Goal: Information Seeking & Learning: Learn about a topic

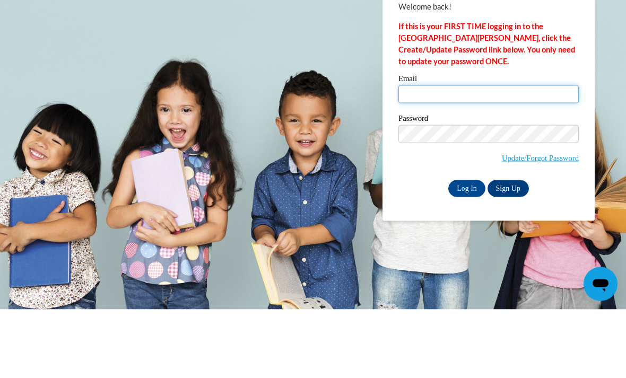
type input "ajohnson44@daltonstate.edu"
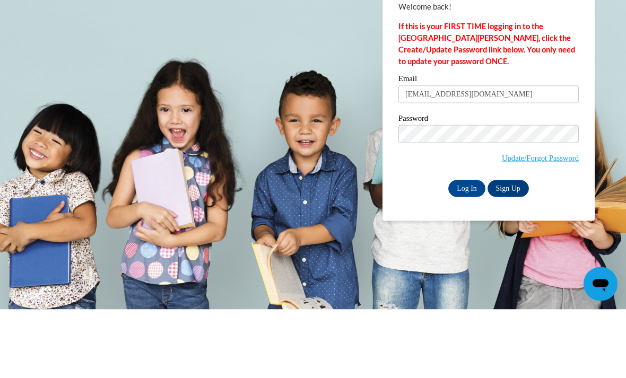
click at [466, 249] on input "Log In" at bounding box center [466, 257] width 37 height 17
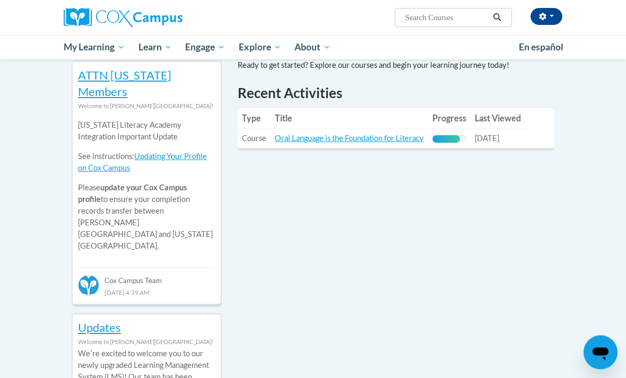
scroll to position [360, 0]
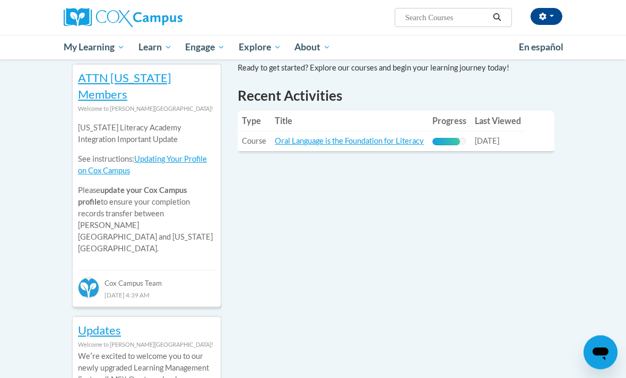
click at [397, 137] on link "Oral Language is the Foundation for Literacy" at bounding box center [349, 141] width 149 height 9
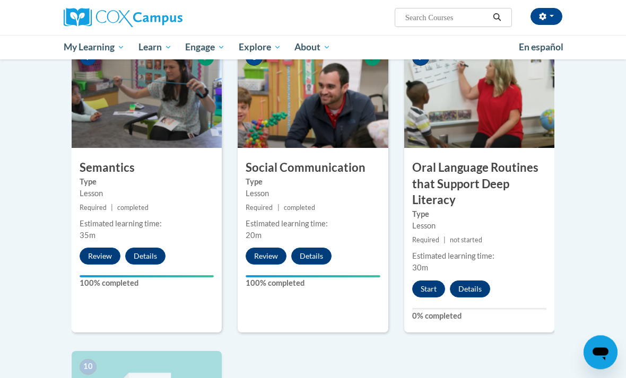
scroll to position [847, 0]
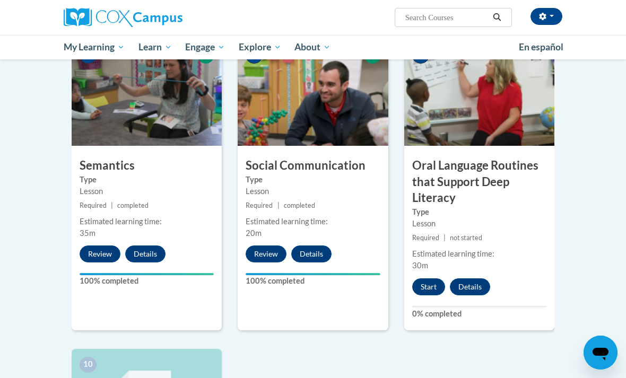
click at [430, 283] on button "Start" at bounding box center [428, 286] width 33 height 17
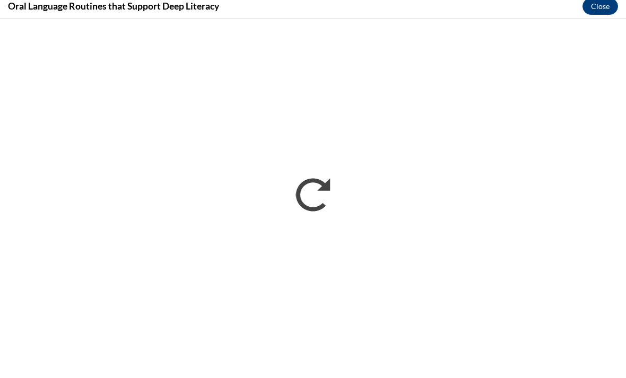
scroll to position [1071, 0]
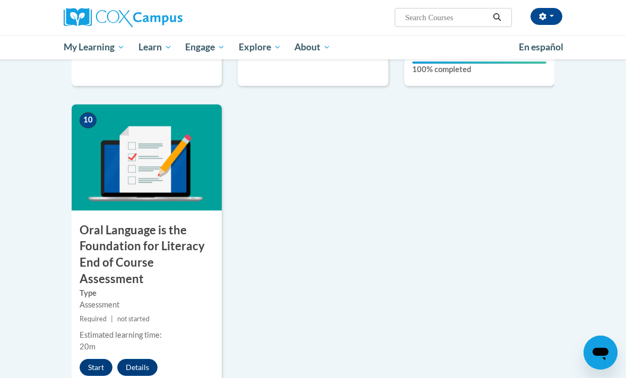
scroll to position [1093, 0]
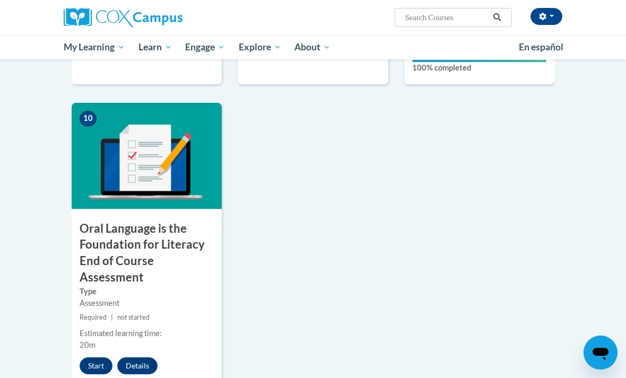
click at [95, 363] on button "Start" at bounding box center [96, 365] width 33 height 17
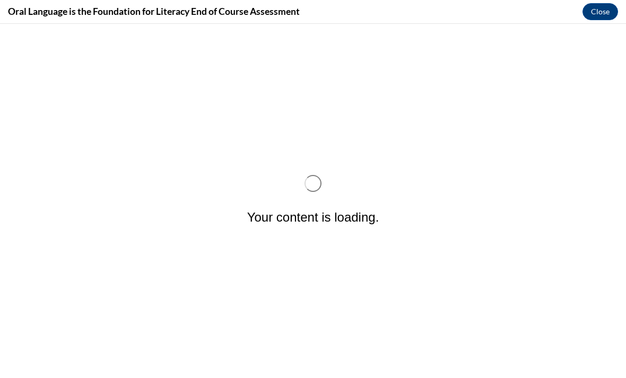
scroll to position [0, 0]
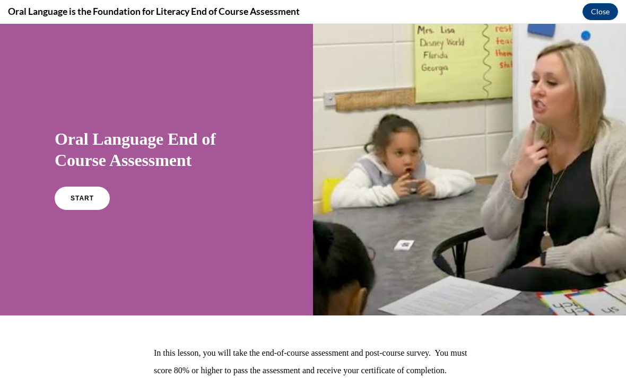
click at [94, 196] on link "START" at bounding box center [82, 198] width 55 height 23
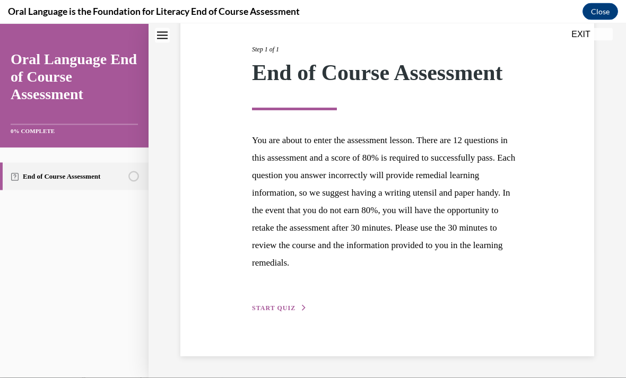
scroll to position [126, 0]
click at [262, 308] on span "START QUIZ" at bounding box center [273, 308] width 43 height 7
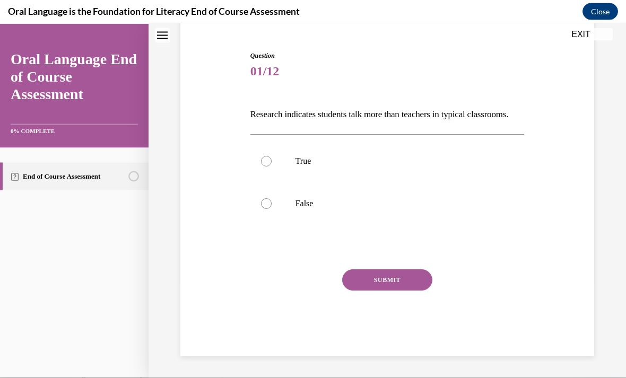
scroll to position [101, 0]
click at [347, 166] on p "True" at bounding box center [396, 161] width 202 height 11
click at [271, 166] on input "True" at bounding box center [266, 161] width 11 height 11
radio input "true"
click at [374, 287] on button "SUBMIT" at bounding box center [387, 279] width 90 height 21
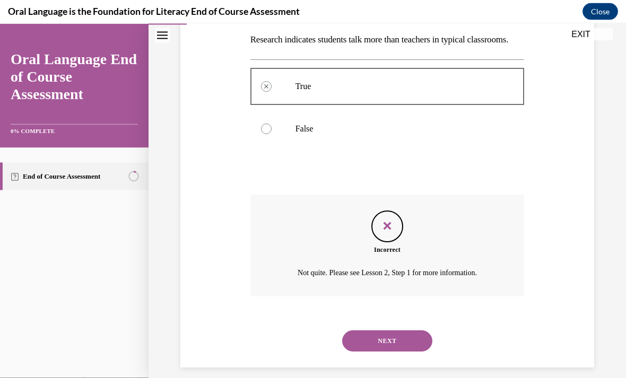
scroll to position [187, 0]
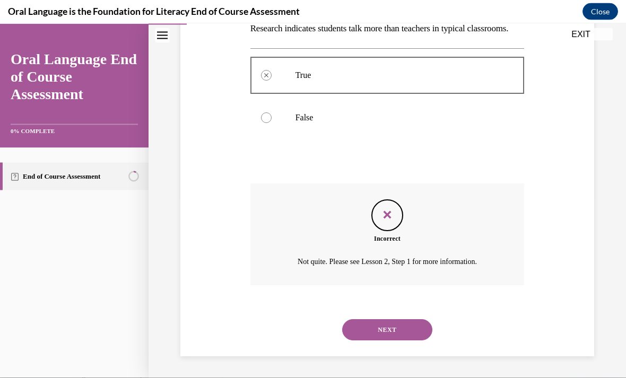
click at [394, 330] on button "NEXT" at bounding box center [387, 329] width 90 height 21
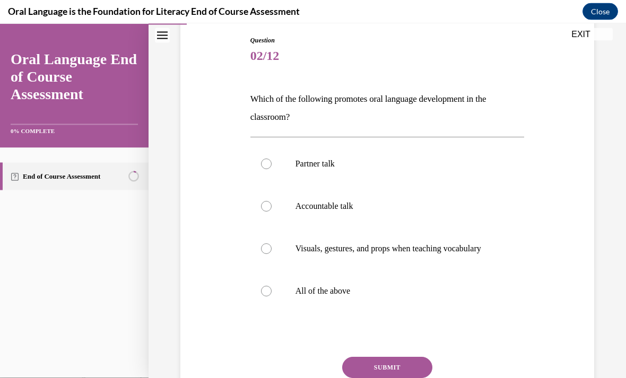
scroll to position [112, 0]
click at [373, 296] on p "All of the above" at bounding box center [396, 290] width 202 height 11
click at [271, 296] on input "All of the above" at bounding box center [266, 290] width 11 height 11
radio input "true"
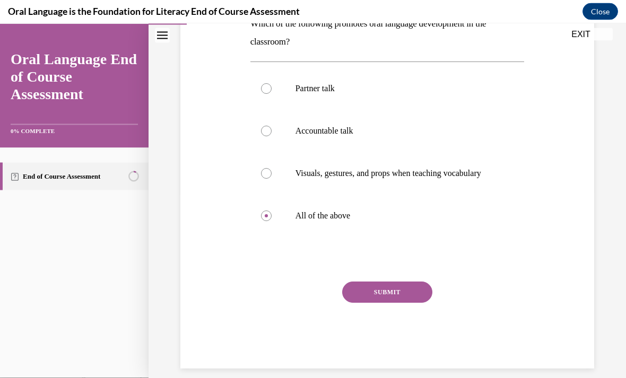
click at [397, 303] on button "SUBMIT" at bounding box center [387, 291] width 90 height 21
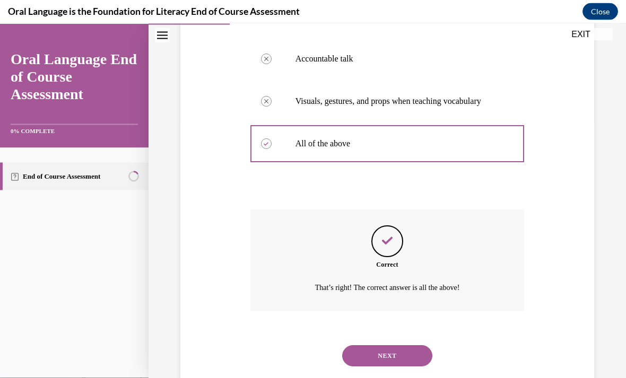
scroll to position [282, 0]
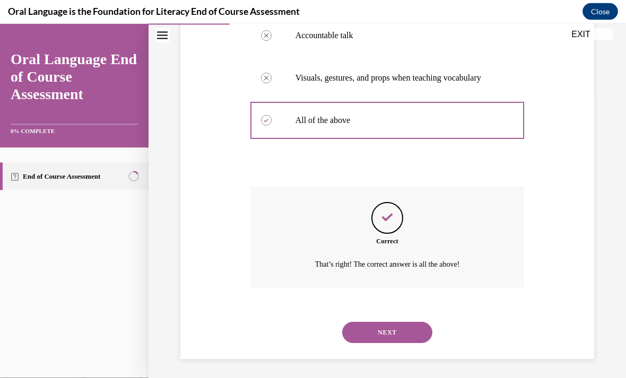
click at [401, 329] on button "NEXT" at bounding box center [387, 332] width 90 height 21
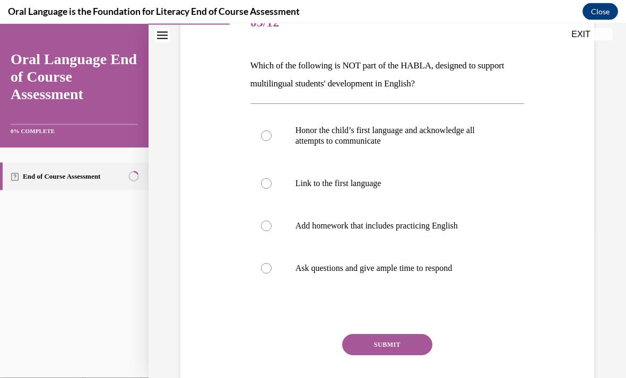
scroll to position [147, 0]
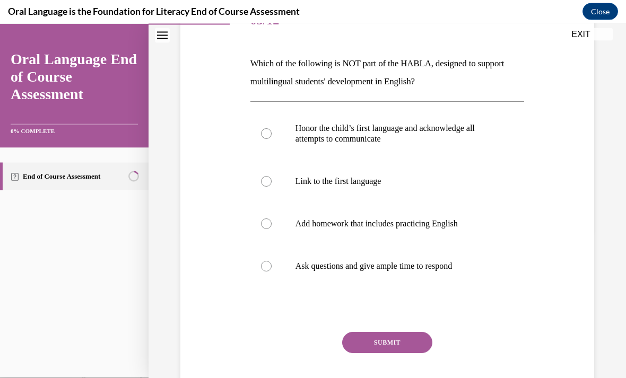
click at [399, 232] on label "Add homework that includes practicing English" at bounding box center [387, 223] width 274 height 42
click at [271, 229] on input "Add homework that includes practicing English" at bounding box center [266, 223] width 11 height 11
radio input "true"
click at [394, 341] on button "SUBMIT" at bounding box center [387, 342] width 90 height 21
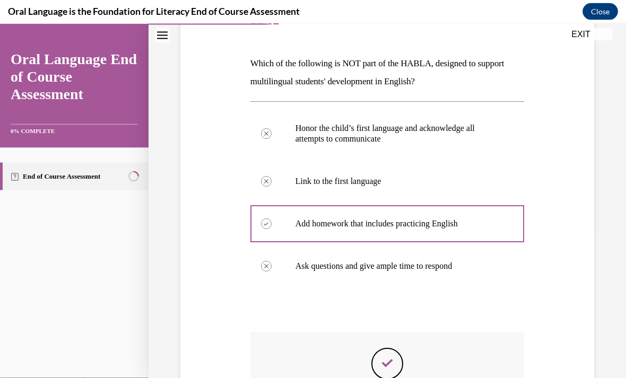
scroll to position [13, 0]
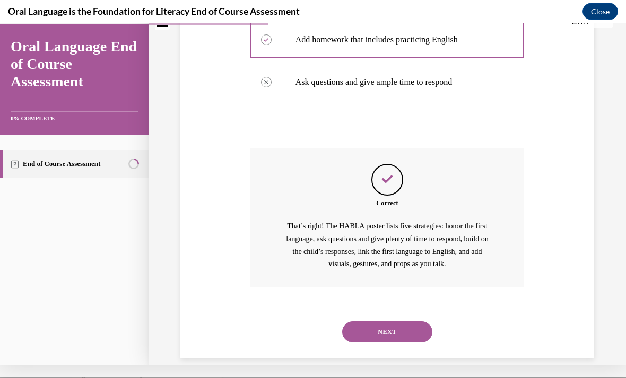
click at [392, 321] on button "NEXT" at bounding box center [387, 331] width 90 height 21
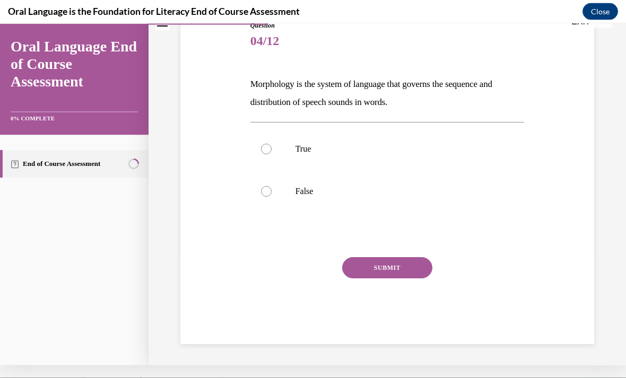
scroll to position [101, 0]
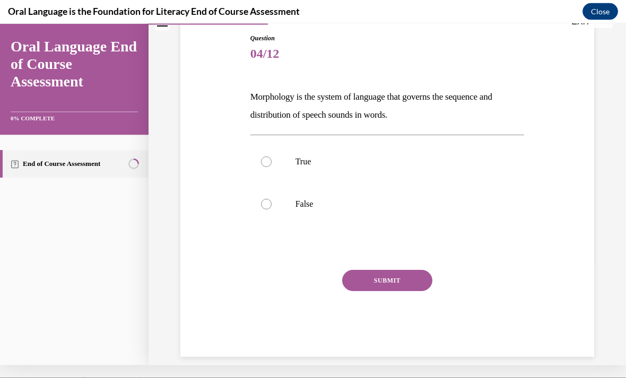
click at [363, 157] on p "True" at bounding box center [396, 161] width 202 height 11
click at [271, 157] on input "True" at bounding box center [266, 161] width 11 height 11
radio input "true"
click at [394, 279] on button "SUBMIT" at bounding box center [387, 279] width 90 height 21
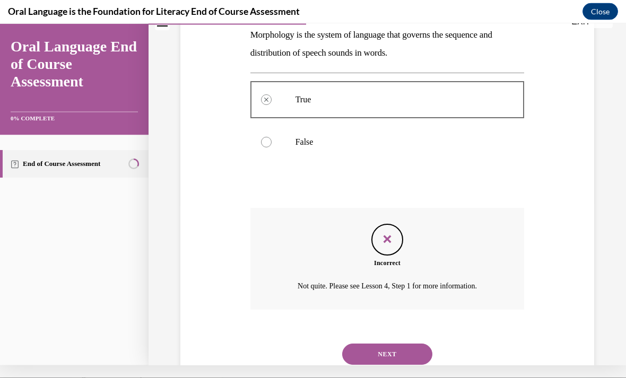
scroll to position [187, 0]
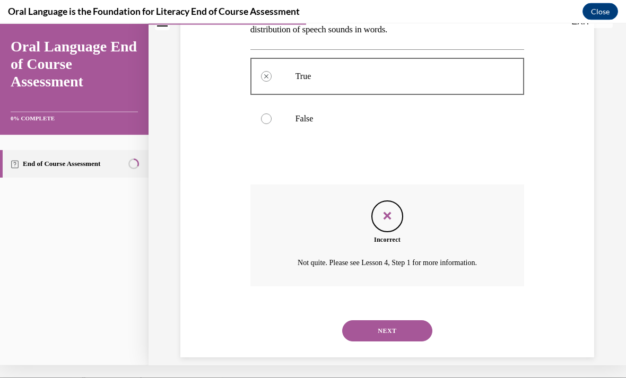
click at [374, 322] on button "NEXT" at bounding box center [387, 330] width 90 height 21
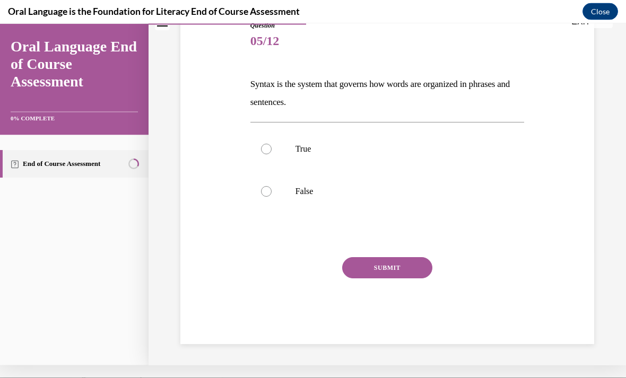
scroll to position [101, 0]
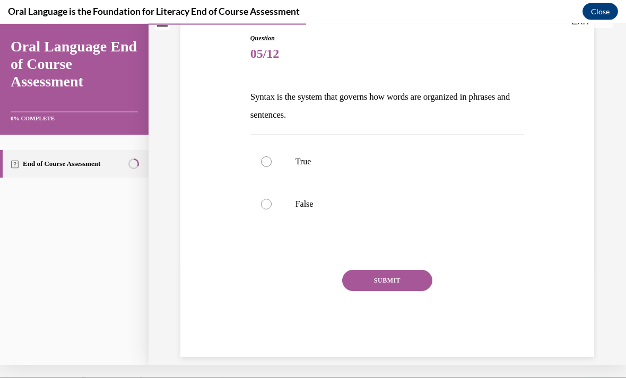
click at [341, 160] on p "True" at bounding box center [396, 161] width 202 height 11
click at [271, 160] on input "True" at bounding box center [266, 161] width 11 height 11
radio input "true"
click at [391, 284] on button "SUBMIT" at bounding box center [387, 279] width 90 height 21
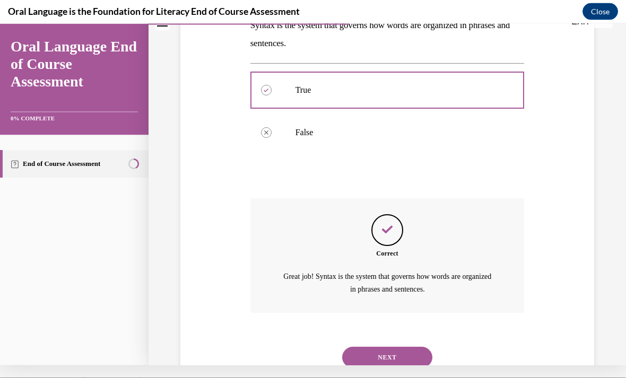
scroll to position [199, 0]
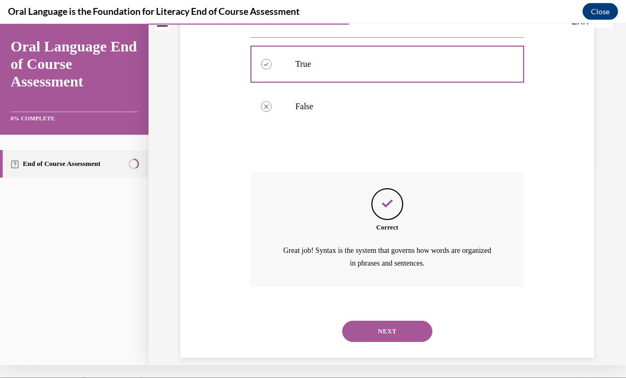
click at [410, 320] on button "NEXT" at bounding box center [387, 330] width 90 height 21
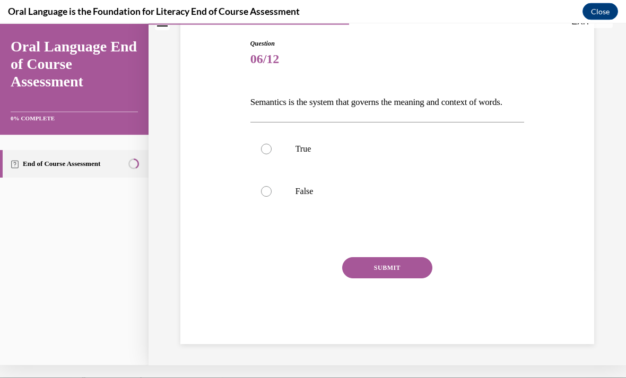
scroll to position [101, 0]
click at [395, 154] on p "True" at bounding box center [396, 148] width 202 height 11
click at [271, 154] on input "True" at bounding box center [266, 148] width 11 height 11
radio input "true"
click at [381, 278] on button "SUBMIT" at bounding box center [387, 267] width 90 height 21
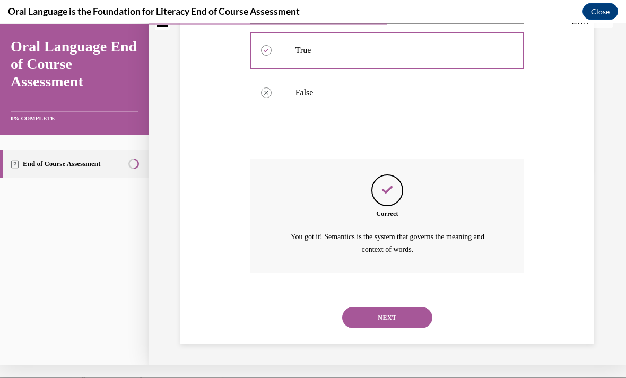
click at [375, 316] on button "NEXT" at bounding box center [387, 316] width 90 height 21
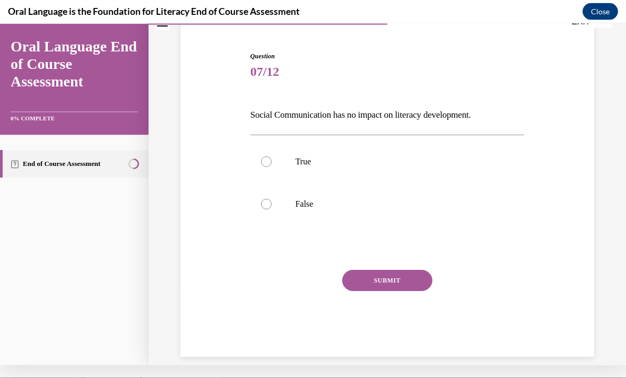
scroll to position [83, 0]
click at [387, 211] on label "False" at bounding box center [387, 203] width 274 height 42
click at [271, 209] on input "False" at bounding box center [266, 203] width 11 height 11
radio input "true"
click at [389, 280] on button "SUBMIT" at bounding box center [387, 279] width 90 height 21
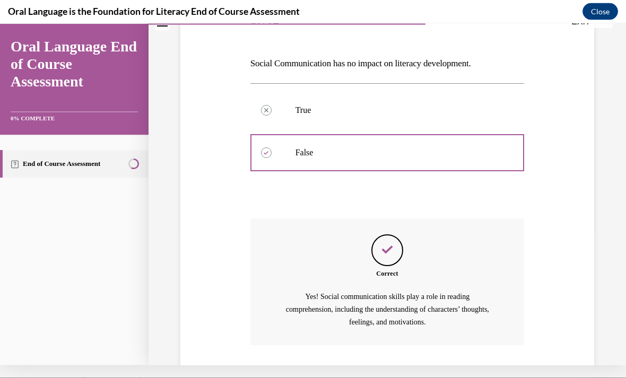
scroll to position [193, 0]
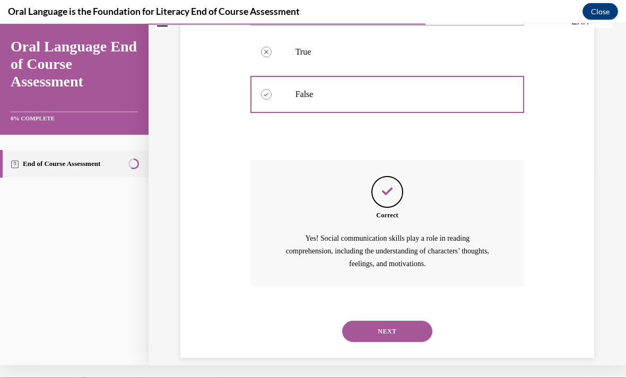
click at [378, 320] on button "NEXT" at bounding box center [387, 330] width 90 height 21
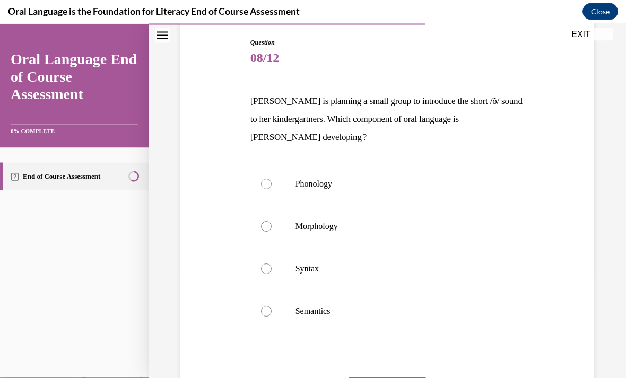
scroll to position [114, 0]
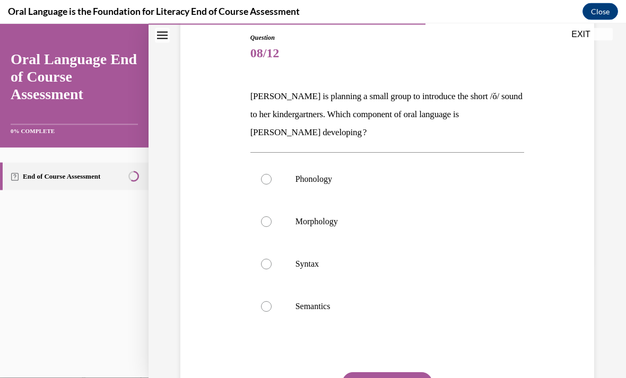
click at [385, 183] on p "Phonology" at bounding box center [396, 179] width 202 height 11
click at [271, 183] on input "Phonology" at bounding box center [266, 179] width 11 height 11
radio input "true"
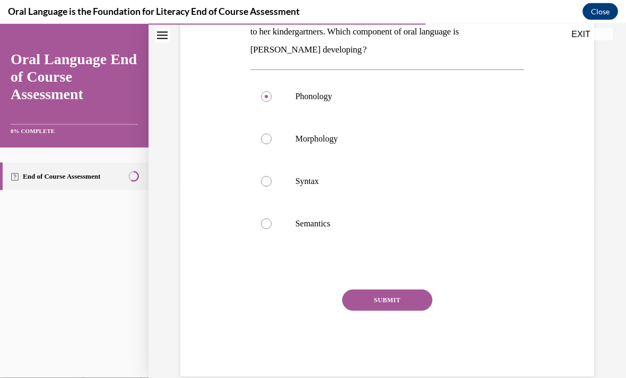
scroll to position [197, 0]
click at [392, 302] on button "SUBMIT" at bounding box center [387, 299] width 90 height 21
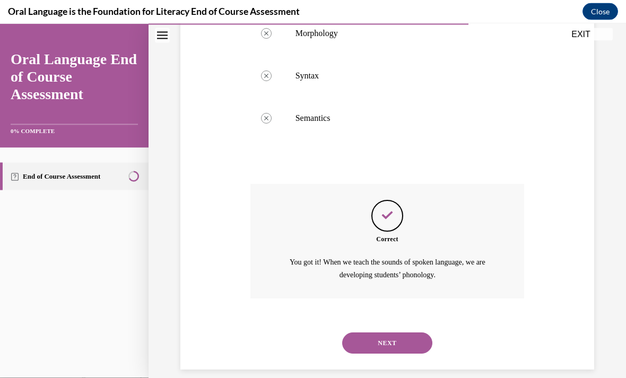
scroll to position [302, 0]
click at [389, 333] on button "NEXT" at bounding box center [387, 343] width 90 height 21
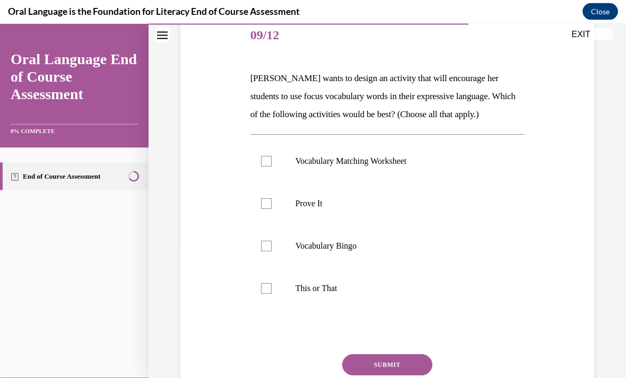
scroll to position [136, 0]
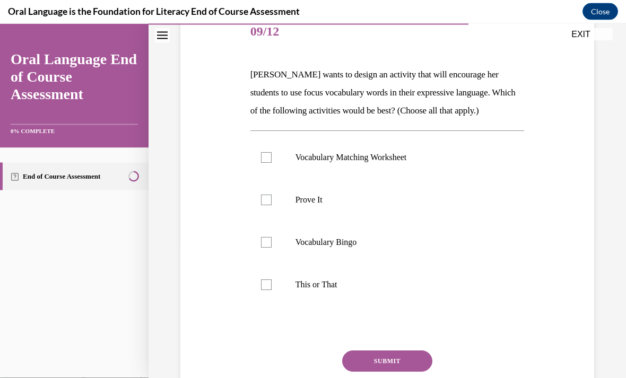
click at [360, 186] on label "Prove It" at bounding box center [387, 200] width 274 height 42
click at [271, 195] on input "Prove It" at bounding box center [266, 200] width 11 height 11
checkbox input "true"
click at [374, 144] on label "Vocabulary Matching Worksheet" at bounding box center [387, 157] width 274 height 42
click at [271, 152] on input "Vocabulary Matching Worksheet" at bounding box center [266, 157] width 11 height 11
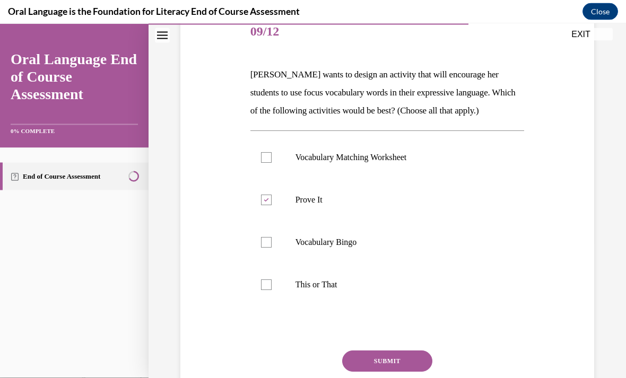
checkbox input "true"
click at [356, 279] on p "This or That" at bounding box center [396, 284] width 202 height 11
click at [271, 279] on input "This or That" at bounding box center [266, 284] width 11 height 11
checkbox input "true"
click at [409, 360] on button "SUBMIT" at bounding box center [387, 360] width 90 height 21
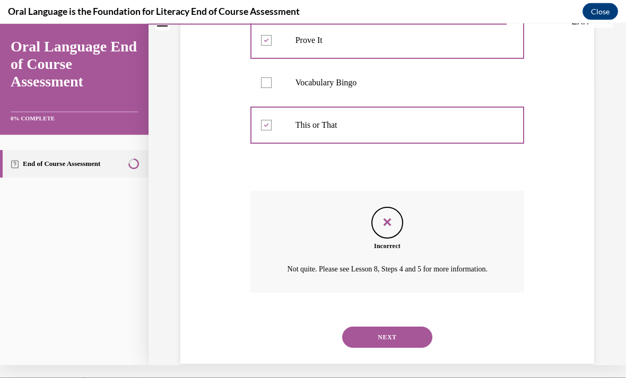
scroll to position [302, 0]
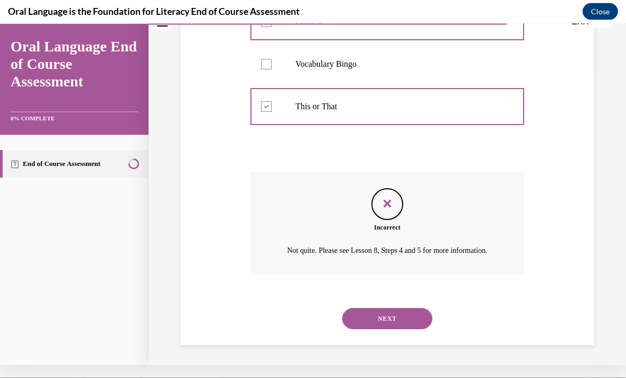
click at [403, 313] on button "NEXT" at bounding box center [387, 317] width 90 height 21
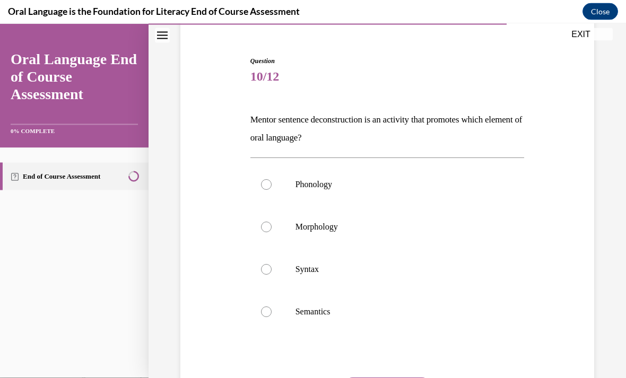
scroll to position [94, 0]
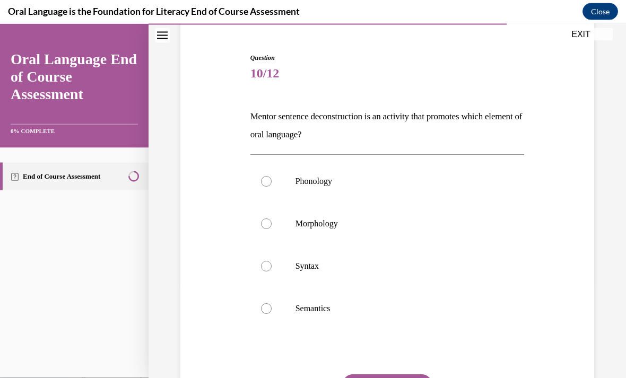
click at [463, 117] on p "Mentor sentence deconstruction is an activity that promotes which element of or…" at bounding box center [387, 126] width 274 height 36
click at [381, 268] on p "Syntax" at bounding box center [396, 266] width 202 height 11
click at [271, 268] on input "Syntax" at bounding box center [266, 266] width 11 height 11
radio input "true"
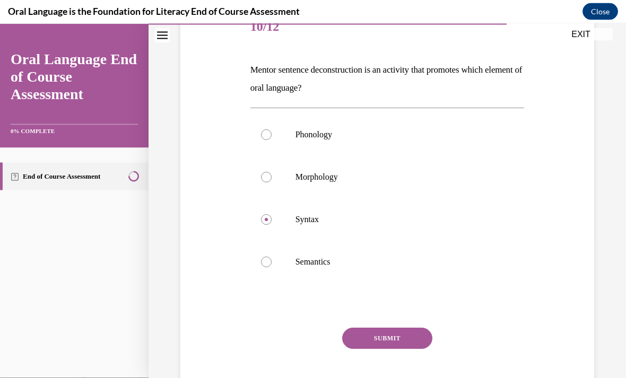
click at [390, 341] on button "SUBMIT" at bounding box center [387, 338] width 90 height 21
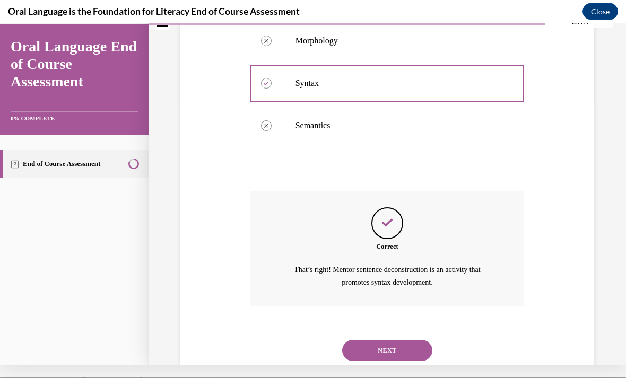
scroll to position [284, 0]
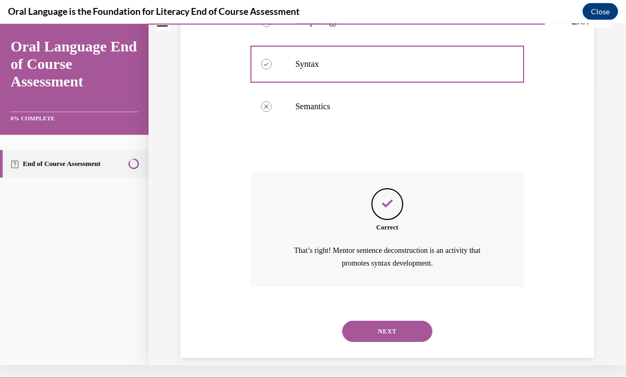
click at [378, 320] on button "NEXT" at bounding box center [387, 330] width 90 height 21
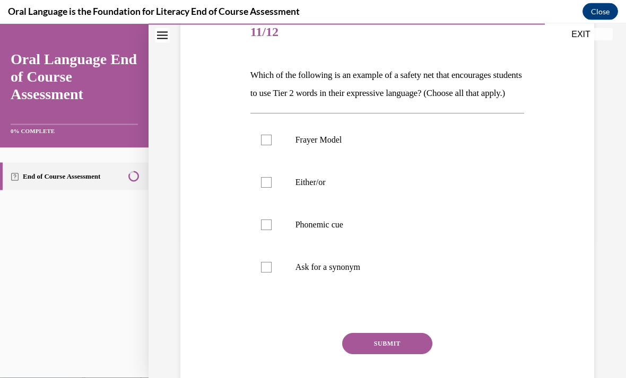
scroll to position [135, 0]
click at [452, 102] on p "Which of the following is an example of a safety net that encourages students t…" at bounding box center [387, 84] width 274 height 36
click at [347, 230] on p "Phonemic cue" at bounding box center [396, 224] width 202 height 11
click at [271, 230] on input "Phonemic cue" at bounding box center [266, 224] width 11 height 11
checkbox input "true"
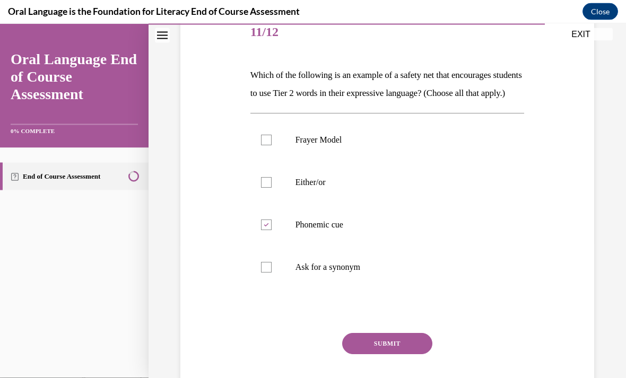
click at [369, 188] on p "Either/or" at bounding box center [396, 182] width 202 height 11
click at [271, 188] on input "Either/or" at bounding box center [266, 182] width 11 height 11
checkbox input "true"
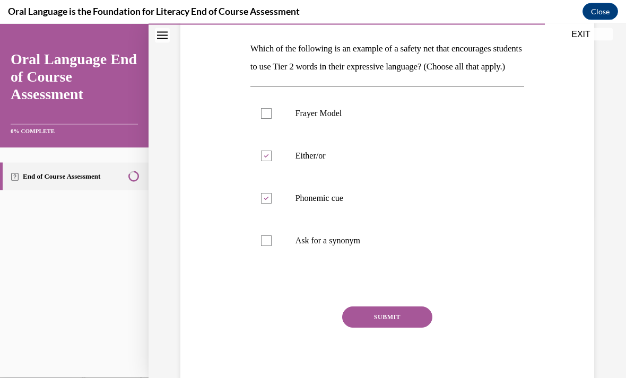
scroll to position [162, 0]
click at [425, 327] on button "SUBMIT" at bounding box center [387, 316] width 90 height 21
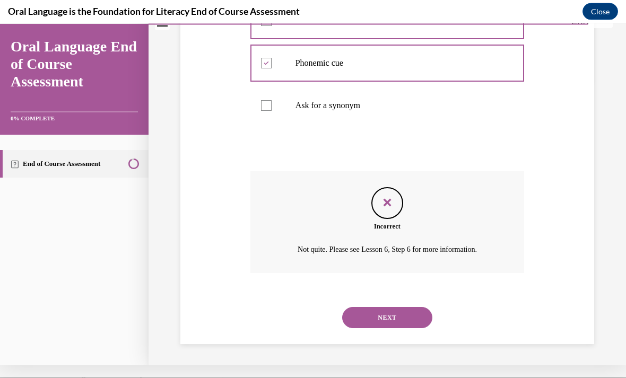
scroll to position [289, 0]
click at [423, 319] on button "NEXT" at bounding box center [387, 316] width 90 height 21
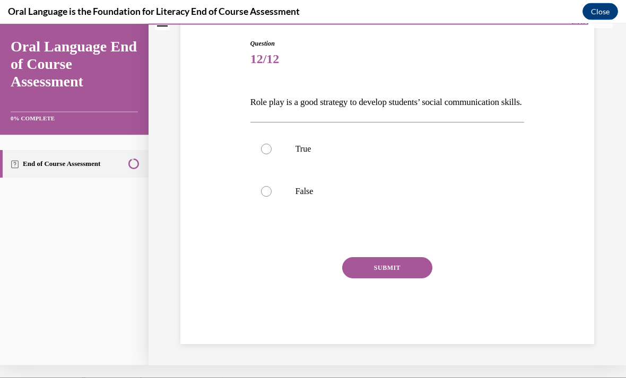
scroll to position [101, 0]
click at [368, 154] on p "True" at bounding box center [396, 148] width 202 height 11
click at [271, 154] on input "True" at bounding box center [266, 148] width 11 height 11
radio input "true"
click at [407, 278] on button "SUBMIT" at bounding box center [387, 267] width 90 height 21
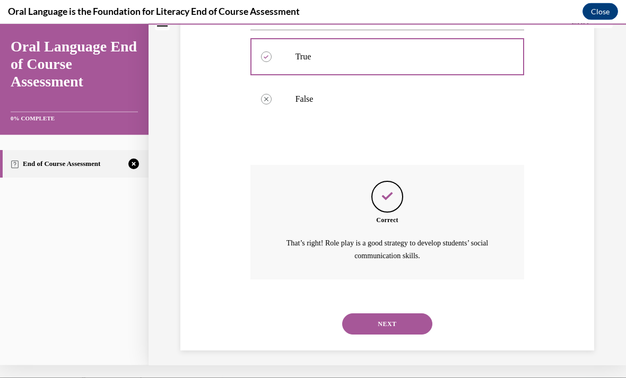
scroll to position [199, 0]
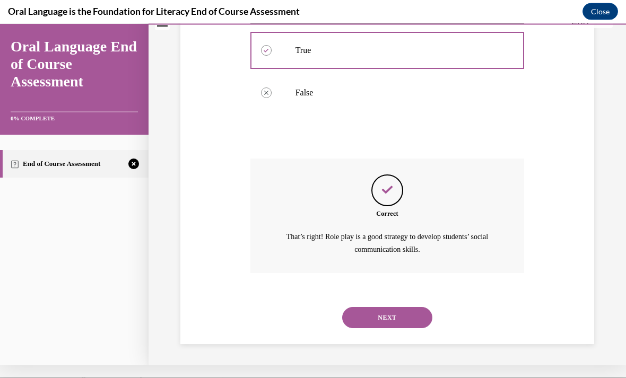
click at [374, 316] on button "NEXT" at bounding box center [387, 316] width 90 height 21
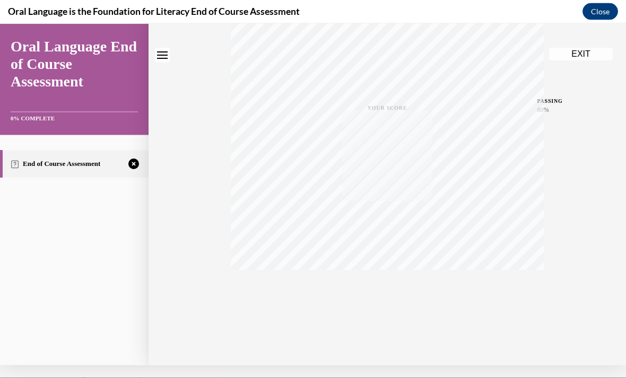
scroll to position [0, 0]
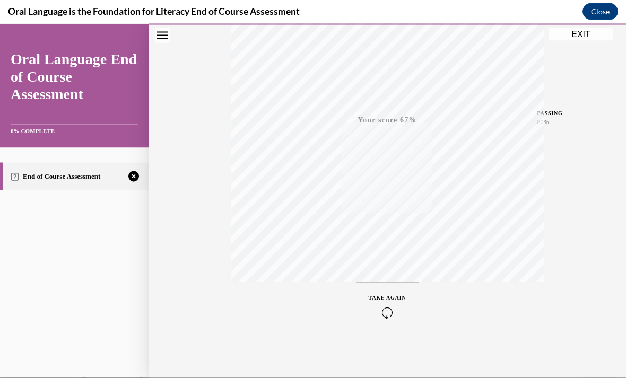
click at [389, 306] on div "TAKE AGAIN" at bounding box center [387, 306] width 38 height 25
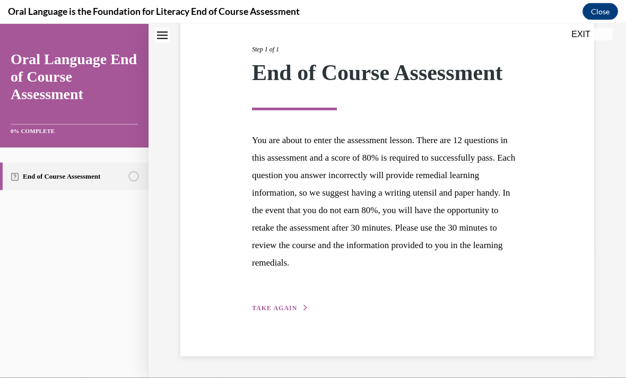
scroll to position [126, 0]
click at [292, 309] on span "TAKE AGAIN" at bounding box center [274, 308] width 45 height 7
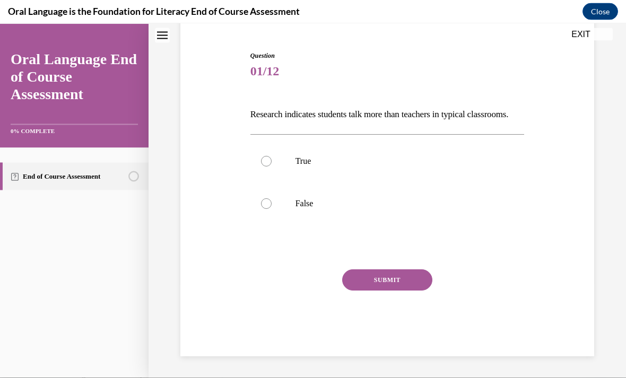
scroll to position [101, 0]
click at [338, 209] on p "False" at bounding box center [396, 203] width 202 height 11
click at [271, 209] on input "False" at bounding box center [266, 203] width 11 height 11
radio input "true"
click at [380, 290] on button "SUBMIT" at bounding box center [387, 279] width 90 height 21
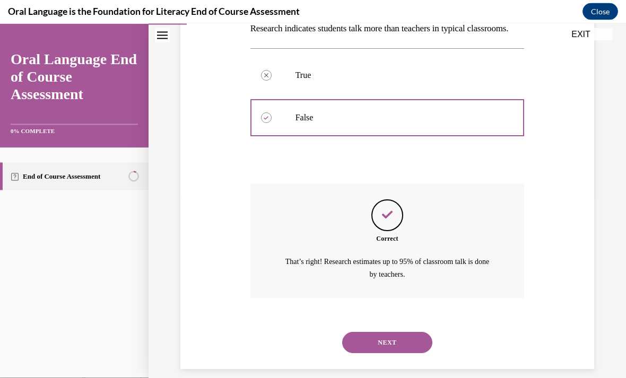
scroll to position [199, 0]
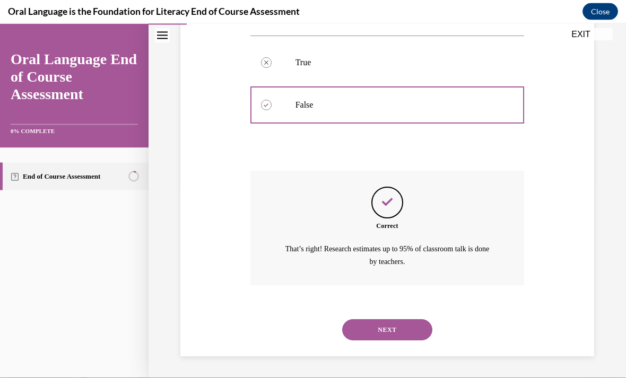
click at [367, 323] on button "NEXT" at bounding box center [387, 329] width 90 height 21
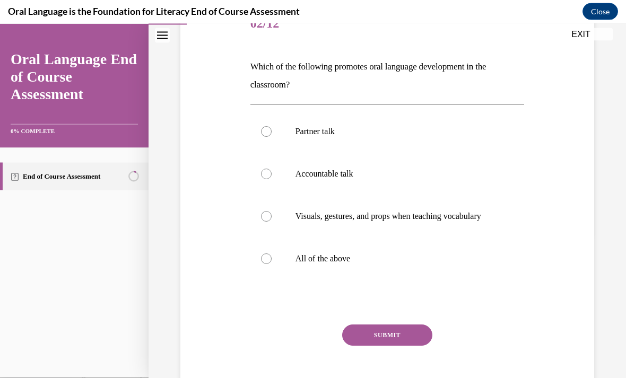
scroll to position [154, 0]
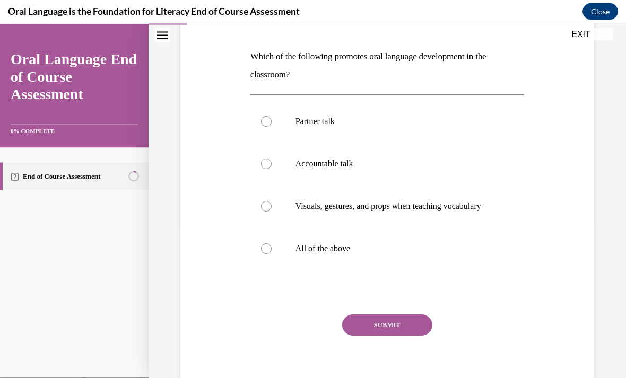
click at [446, 254] on p "All of the above" at bounding box center [396, 248] width 202 height 11
click at [271, 254] on input "All of the above" at bounding box center [266, 248] width 11 height 11
radio input "true"
click at [419, 331] on button "SUBMIT" at bounding box center [387, 324] width 90 height 21
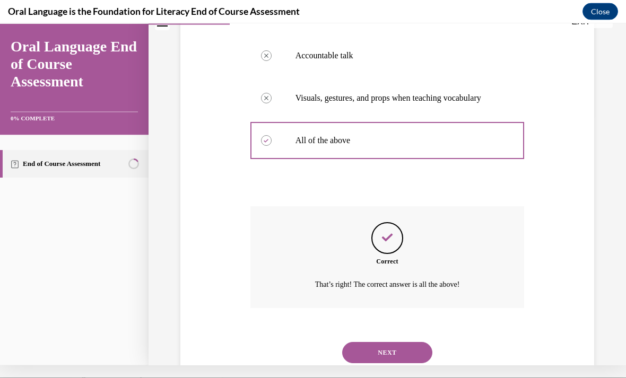
scroll to position [282, 0]
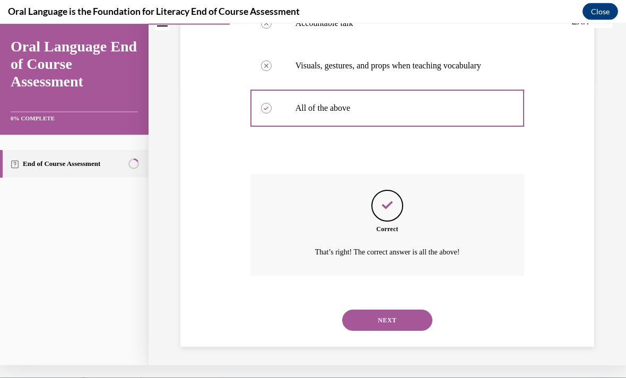
click at [419, 310] on button "NEXT" at bounding box center [387, 319] width 90 height 21
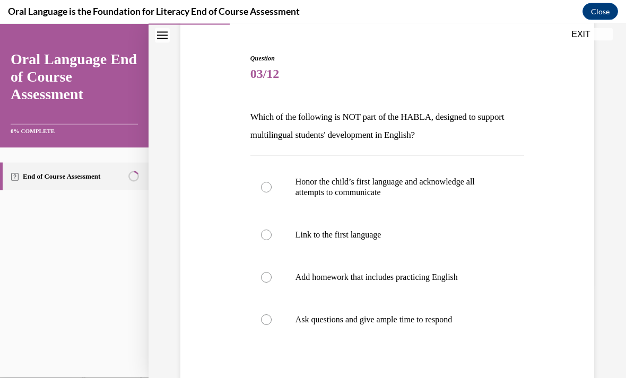
scroll to position [95, 0]
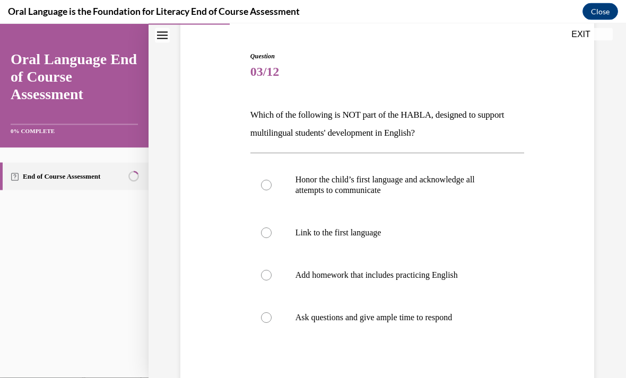
click at [425, 281] on label "Add homework that includes practicing English" at bounding box center [387, 275] width 274 height 42
click at [271, 280] on input "Add homework that includes practicing English" at bounding box center [266, 275] width 11 height 11
radio input "true"
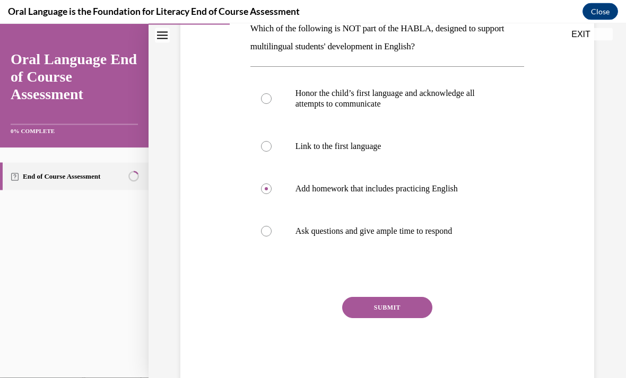
click at [414, 306] on button "SUBMIT" at bounding box center [387, 307] width 90 height 21
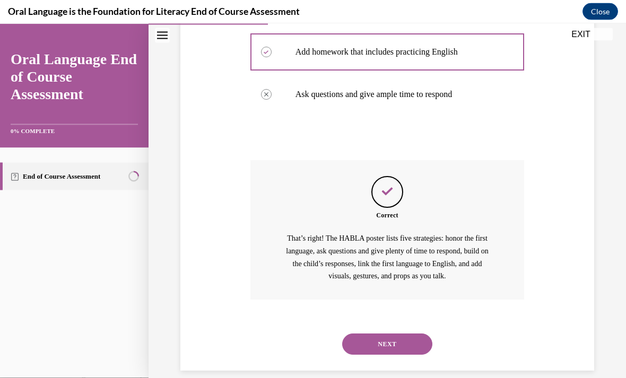
click at [410, 333] on button "NEXT" at bounding box center [387, 343] width 90 height 21
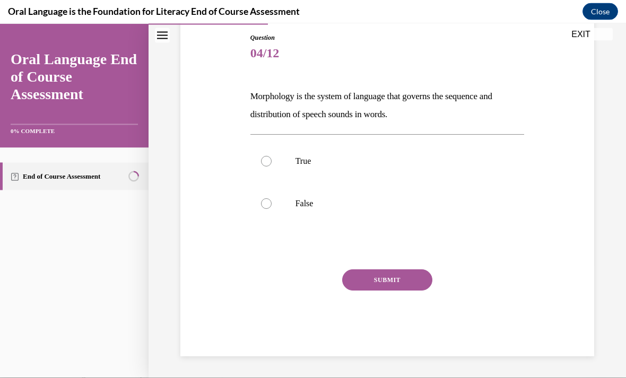
scroll to position [101, 0]
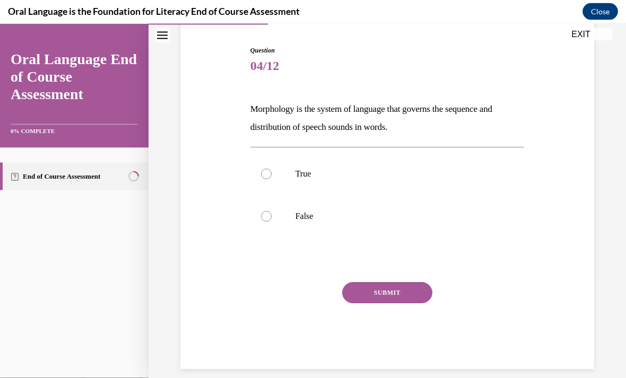
click at [421, 226] on label "False" at bounding box center [387, 216] width 274 height 42
click at [271, 222] on input "False" at bounding box center [266, 216] width 11 height 11
radio input "true"
click at [407, 292] on button "SUBMIT" at bounding box center [387, 292] width 90 height 21
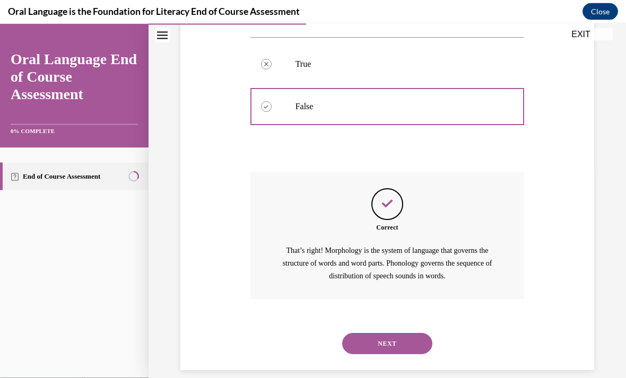
click at [404, 333] on button "NEXT" at bounding box center [387, 343] width 90 height 21
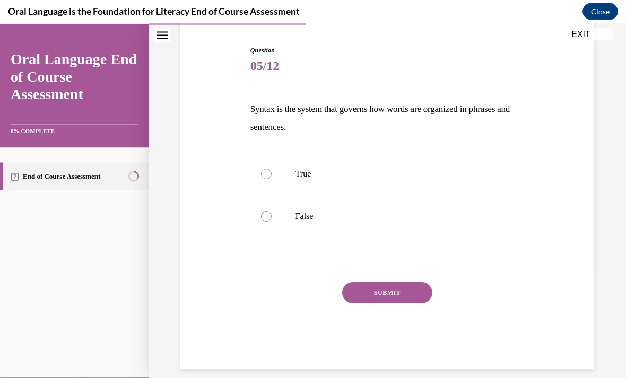
click at [442, 172] on p "True" at bounding box center [396, 174] width 202 height 11
click at [271, 172] on input "True" at bounding box center [266, 174] width 11 height 11
radio input "true"
click at [410, 294] on button "SUBMIT" at bounding box center [387, 292] width 90 height 21
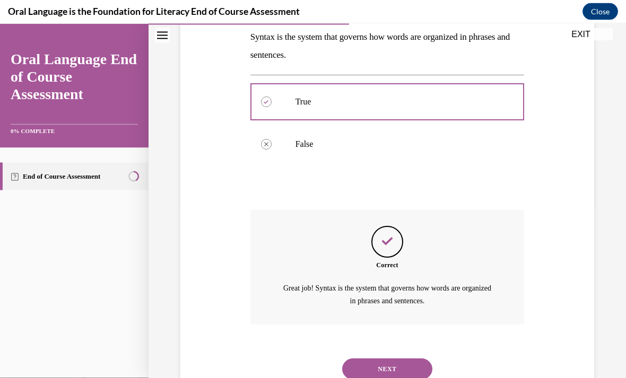
scroll to position [199, 0]
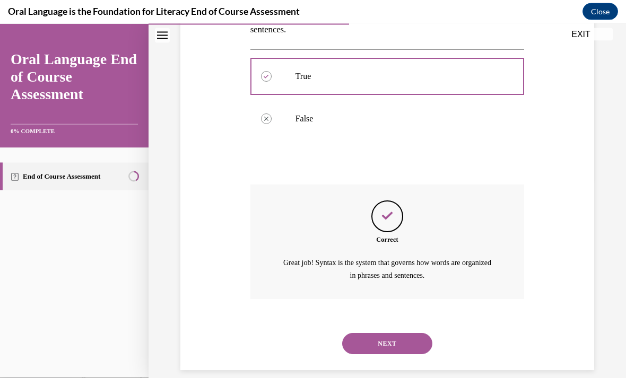
click at [410, 333] on button "NEXT" at bounding box center [387, 343] width 90 height 21
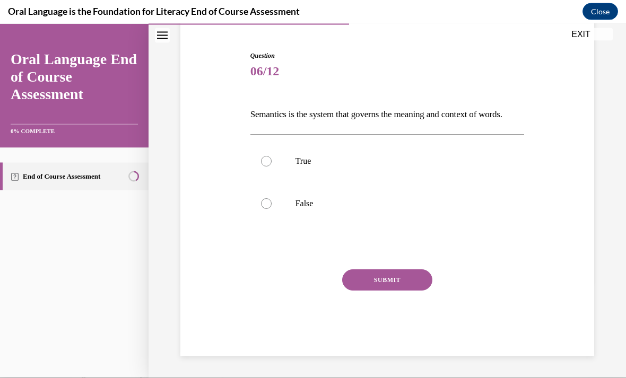
scroll to position [101, 0]
click at [445, 163] on label "True" at bounding box center [387, 161] width 274 height 42
click at [271, 163] on input "True" at bounding box center [266, 161] width 11 height 11
radio input "true"
click at [411, 288] on button "SUBMIT" at bounding box center [387, 279] width 90 height 21
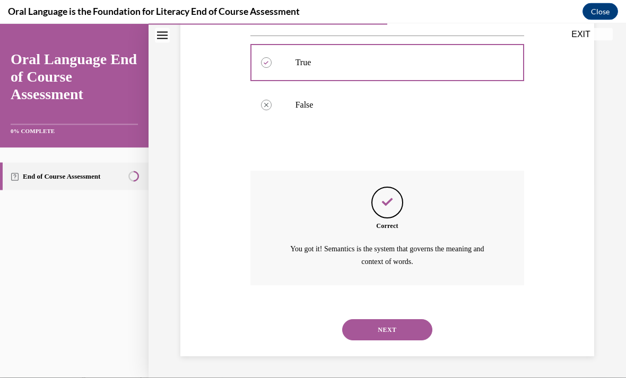
click at [410, 327] on button "NEXT" at bounding box center [387, 329] width 90 height 21
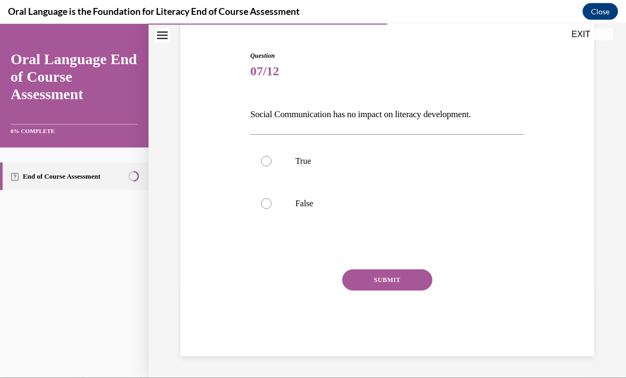
scroll to position [83, 0]
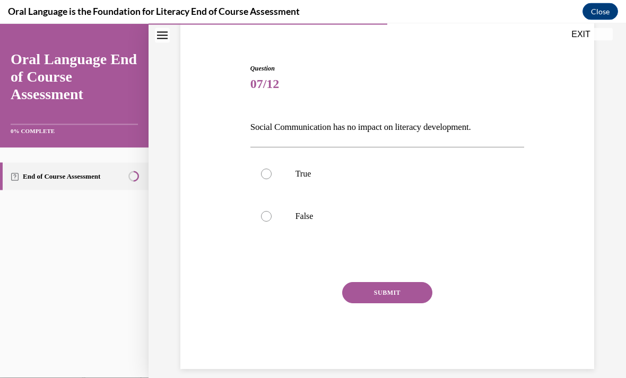
click at [430, 206] on label "False" at bounding box center [387, 216] width 274 height 42
click at [271, 211] on input "False" at bounding box center [266, 216] width 11 height 11
radio input "true"
click at [411, 290] on button "SUBMIT" at bounding box center [387, 292] width 90 height 21
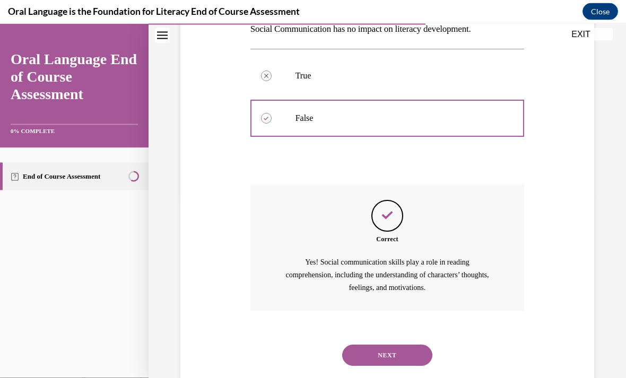
scroll to position [193, 0]
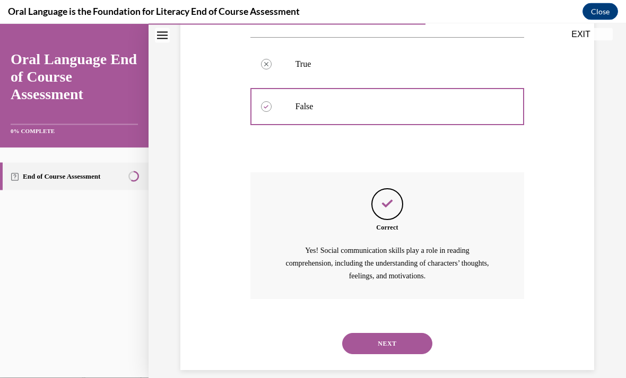
click at [408, 333] on button "NEXT" at bounding box center [387, 343] width 90 height 21
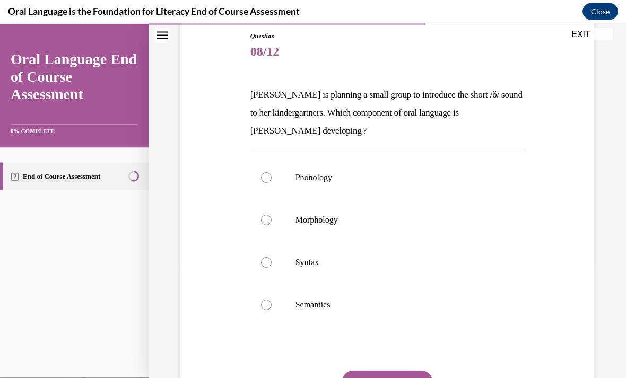
scroll to position [116, 0]
click at [442, 164] on label "Phonology" at bounding box center [387, 177] width 274 height 42
click at [271, 172] on input "Phonology" at bounding box center [266, 177] width 11 height 11
radio input "true"
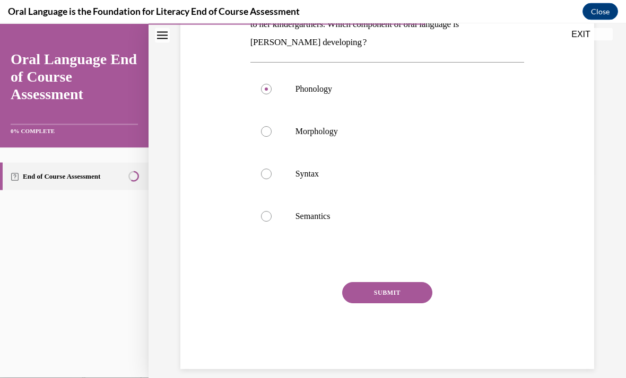
click at [414, 292] on button "SUBMIT" at bounding box center [387, 292] width 90 height 21
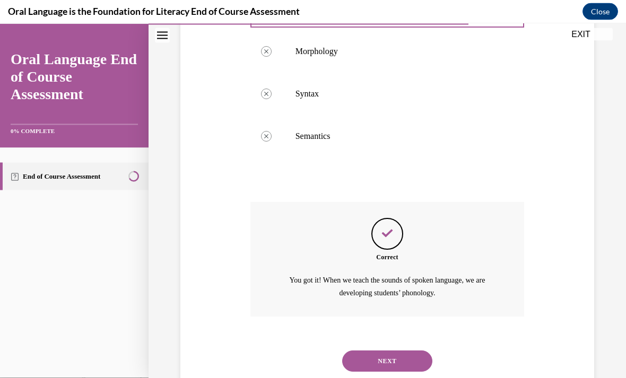
scroll to position [302, 0]
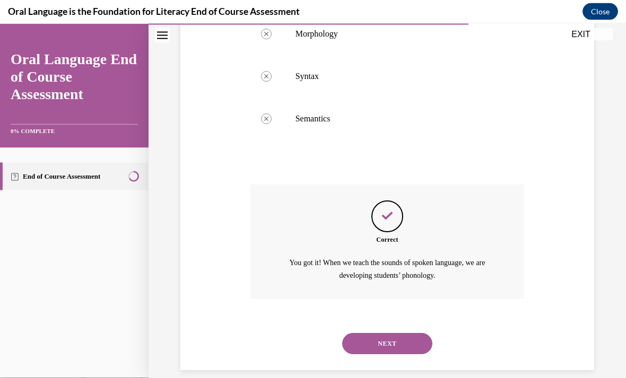
click at [410, 333] on button "NEXT" at bounding box center [387, 343] width 90 height 21
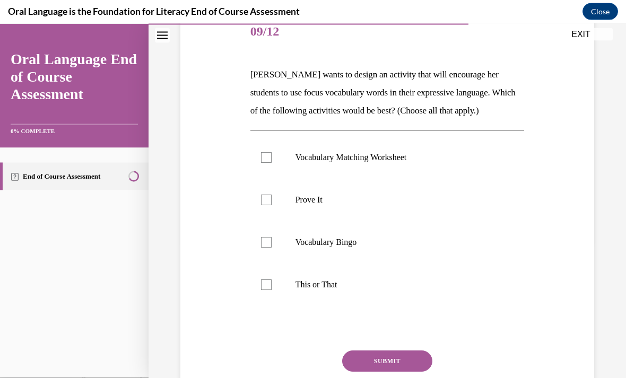
scroll to position [136, 0]
click at [413, 289] on label "This or That" at bounding box center [387, 284] width 274 height 42
click at [271, 289] on input "This or That" at bounding box center [266, 284] width 11 height 11
checkbox input "true"
click at [418, 250] on label "Vocabulary Bingo" at bounding box center [387, 242] width 274 height 42
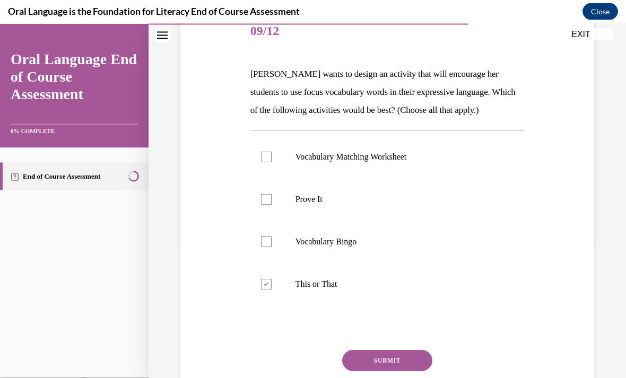
click at [271, 247] on input "Vocabulary Bingo" at bounding box center [266, 241] width 11 height 11
checkbox input "true"
click at [437, 187] on label "Prove It" at bounding box center [387, 199] width 274 height 42
click at [271, 194] on input "Prove It" at bounding box center [266, 199] width 11 height 11
checkbox input "true"
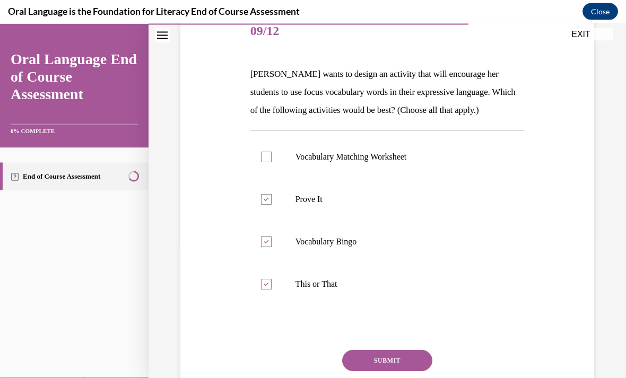
click at [455, 151] on label "Vocabulary Matching Worksheet" at bounding box center [387, 157] width 274 height 42
click at [271, 152] on input "Vocabulary Matching Worksheet" at bounding box center [266, 157] width 11 height 11
checkbox input "true"
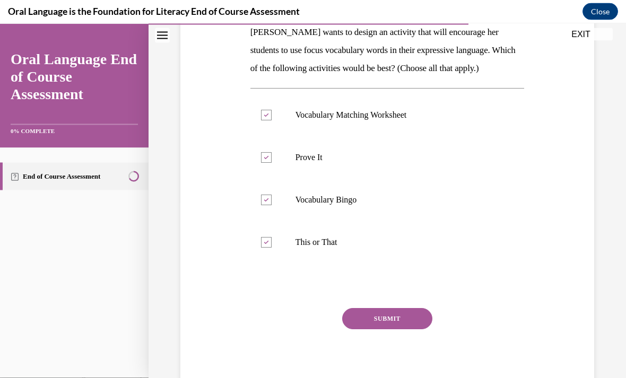
scroll to position [180, 0]
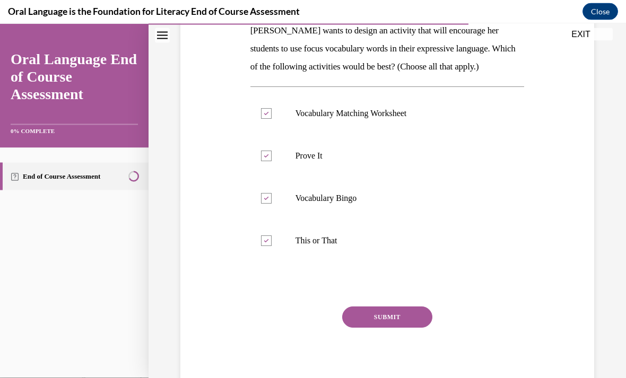
click at [412, 311] on button "SUBMIT" at bounding box center [387, 316] width 90 height 21
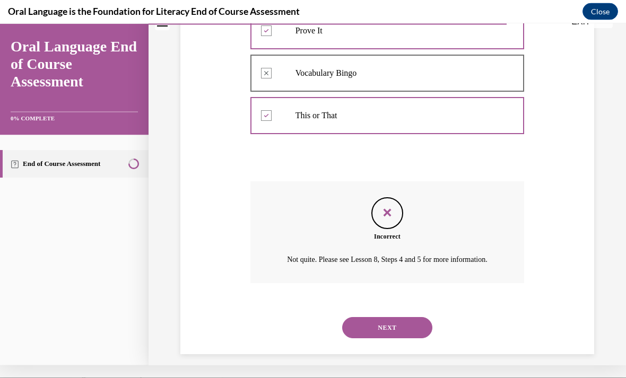
scroll to position [290, 0]
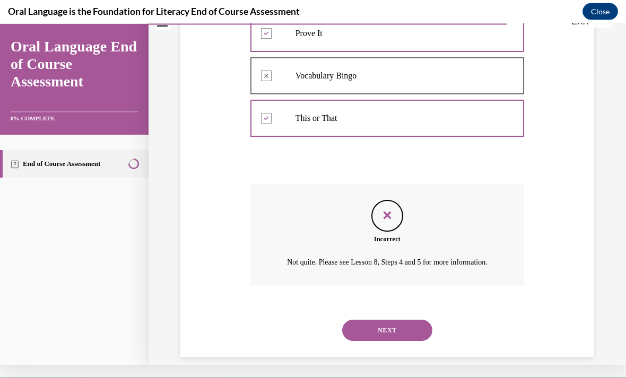
click at [412, 328] on button "NEXT" at bounding box center [387, 329] width 90 height 21
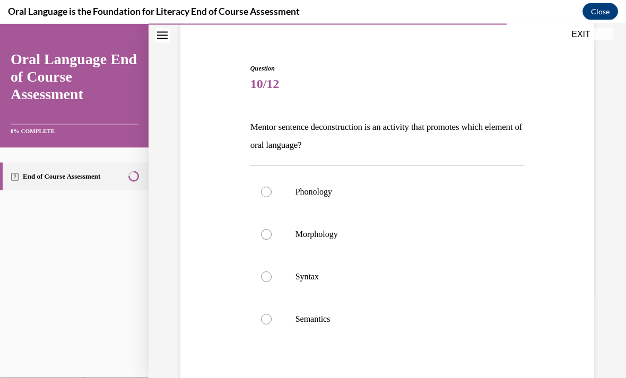
scroll to position [83, 0]
click at [418, 284] on label "Syntax" at bounding box center [387, 277] width 274 height 42
click at [271, 282] on input "Syntax" at bounding box center [266, 276] width 11 height 11
radio input "true"
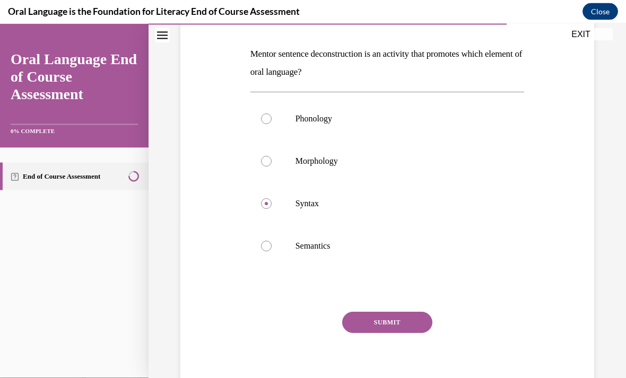
click at [411, 323] on button "SUBMIT" at bounding box center [387, 322] width 90 height 21
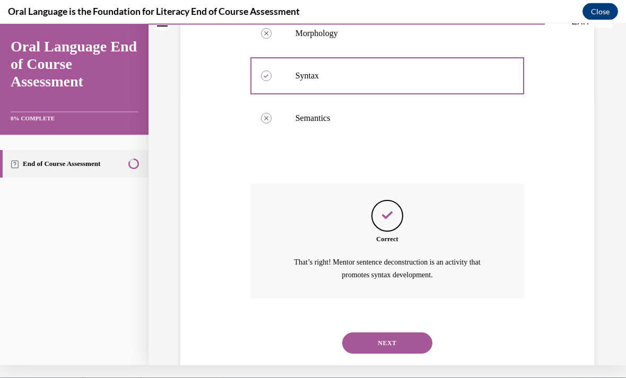
scroll to position [284, 0]
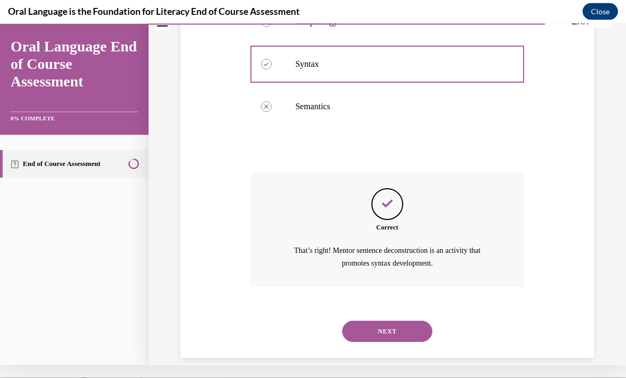
click at [409, 320] on button "NEXT" at bounding box center [387, 330] width 90 height 21
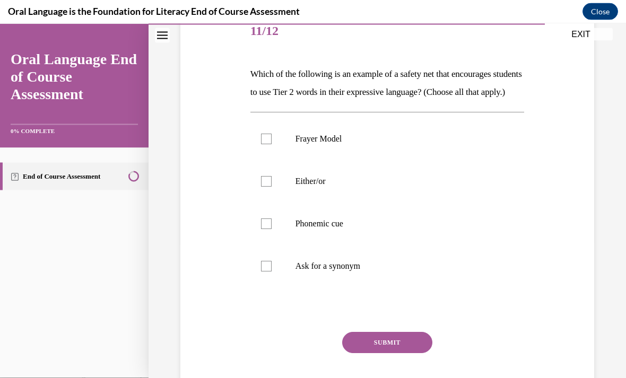
scroll to position [136, 0]
click at [415, 271] on p "Ask for a synonym" at bounding box center [396, 266] width 202 height 11
click at [271, 271] on input "Ask for a synonym" at bounding box center [266, 266] width 11 height 11
checkbox input "true"
click at [426, 234] on label "Phonemic cue" at bounding box center [387, 223] width 274 height 42
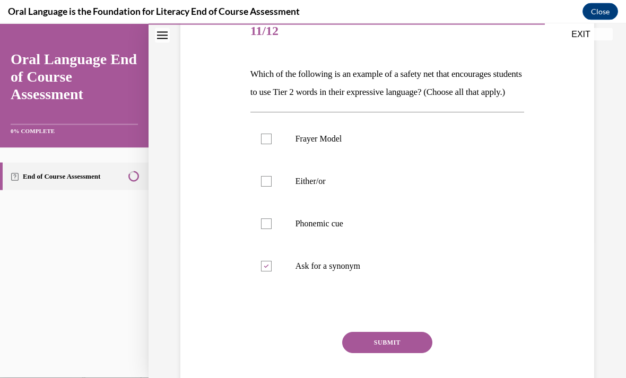
click at [271, 229] on input "Phonemic cue" at bounding box center [266, 223] width 11 height 11
checkbox input "true"
click at [445, 181] on label "Either/or" at bounding box center [387, 181] width 274 height 42
click at [271, 181] on input "Either/or" at bounding box center [266, 181] width 11 height 11
checkbox input "true"
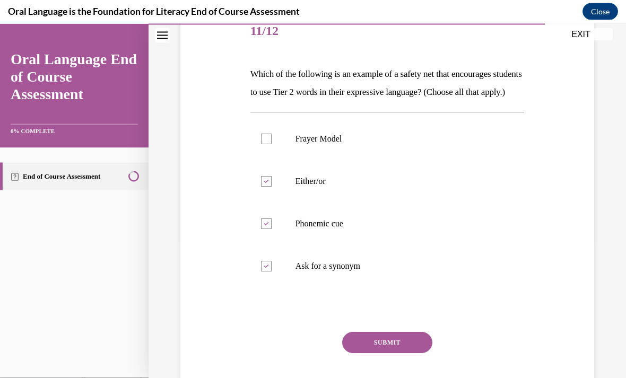
click at [460, 141] on label "Frayer Model" at bounding box center [387, 139] width 274 height 42
click at [271, 141] on input "Frayer Model" at bounding box center [266, 139] width 11 height 11
checkbox input "true"
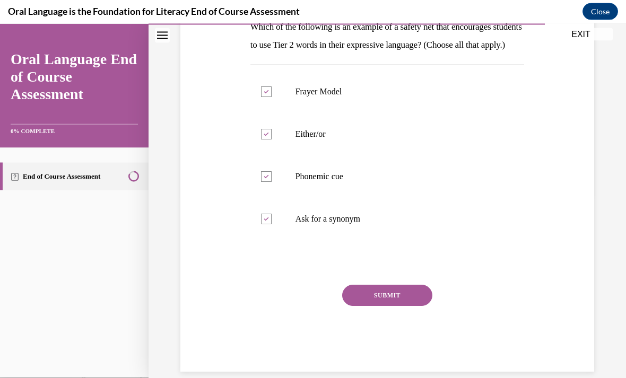
scroll to position [181, 0]
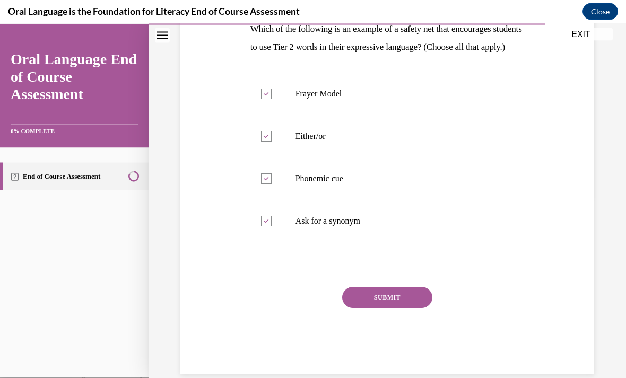
click at [418, 308] on button "SUBMIT" at bounding box center [387, 297] width 90 height 21
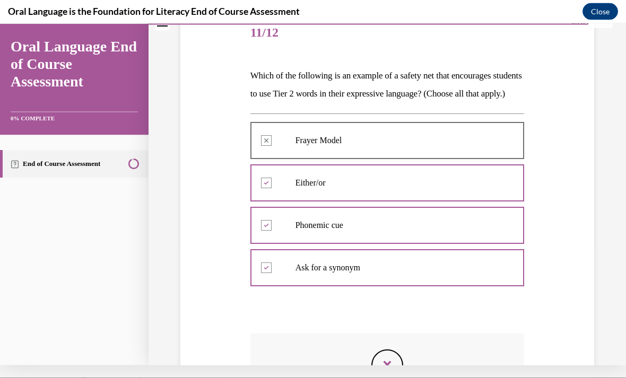
scroll to position [122, 0]
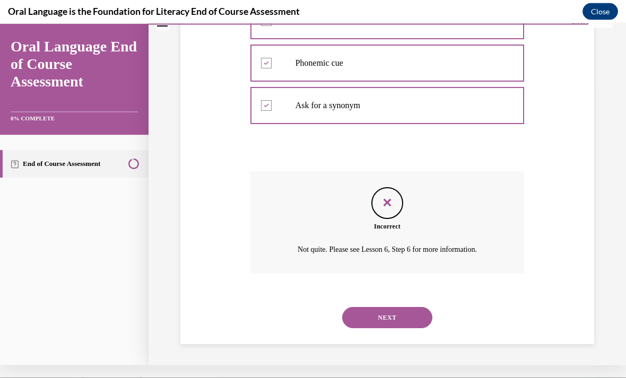
click at [374, 315] on button "NEXT" at bounding box center [387, 316] width 90 height 21
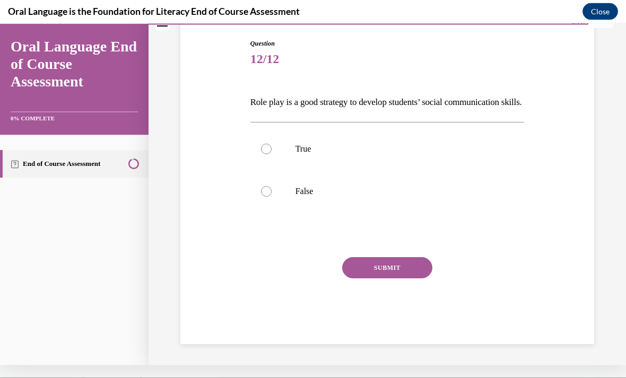
scroll to position [101, 0]
click at [393, 154] on label "True" at bounding box center [387, 148] width 274 height 42
click at [271, 154] on input "True" at bounding box center [266, 148] width 11 height 11
radio input "true"
click at [403, 278] on button "SUBMIT" at bounding box center [387, 267] width 90 height 21
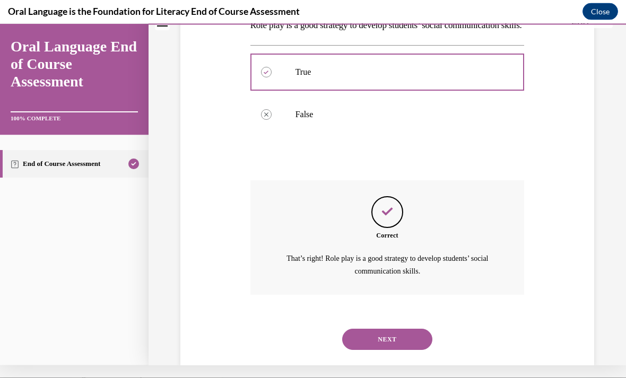
scroll to position [199, 0]
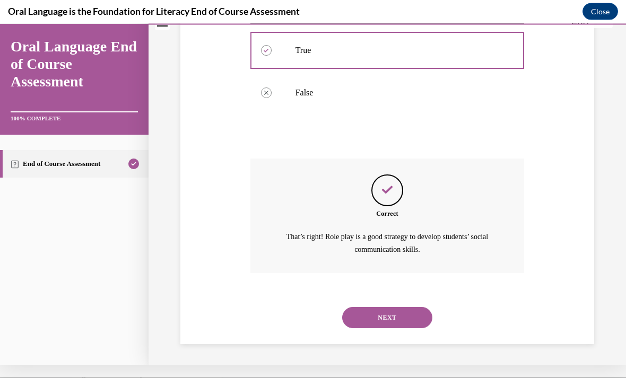
click at [404, 323] on button "NEXT" at bounding box center [387, 316] width 90 height 21
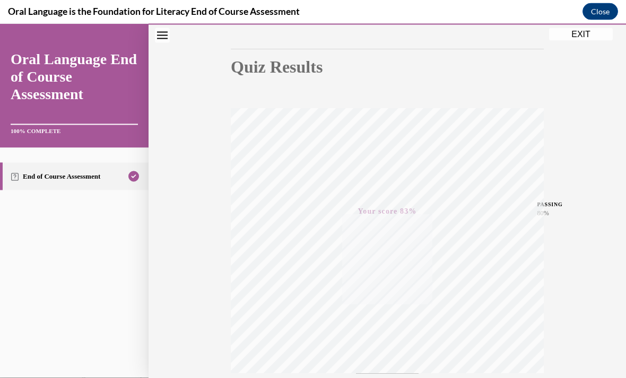
scroll to position [12, 0]
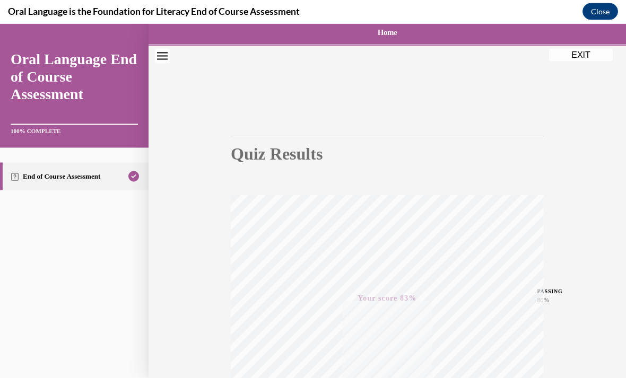
click at [593, 53] on button "EXIT" at bounding box center [581, 54] width 64 height 13
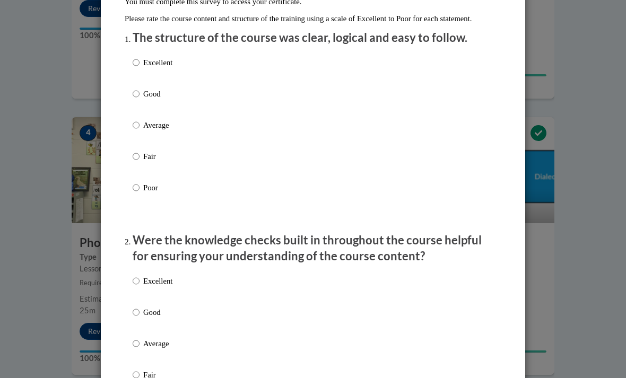
scroll to position [0, 0]
click at [380, 92] on div "Excellent Good Average Fair Poor" at bounding box center [313, 137] width 360 height 173
click at [193, 110] on div "Excellent Good Average Fair Poor" at bounding box center [313, 137] width 360 height 173
click at [195, 98] on div "Excellent Good Average Fair Poor" at bounding box center [313, 137] width 360 height 173
click at [154, 91] on p "Good" at bounding box center [157, 94] width 29 height 12
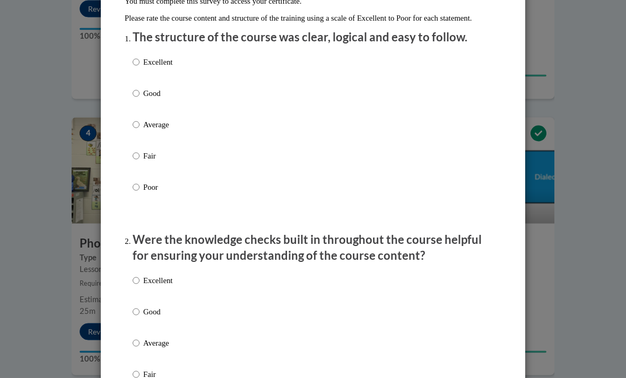
click at [139, 91] on input "Good" at bounding box center [136, 94] width 7 height 12
radio input "true"
click at [152, 92] on p "Good" at bounding box center [157, 94] width 29 height 12
click at [139, 92] on input "Good" at bounding box center [136, 94] width 7 height 12
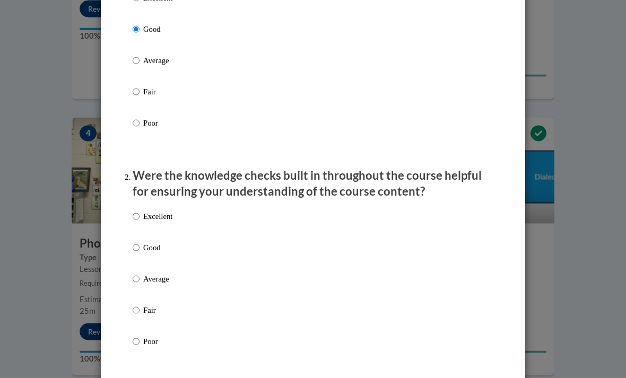
scroll to position [226, 0]
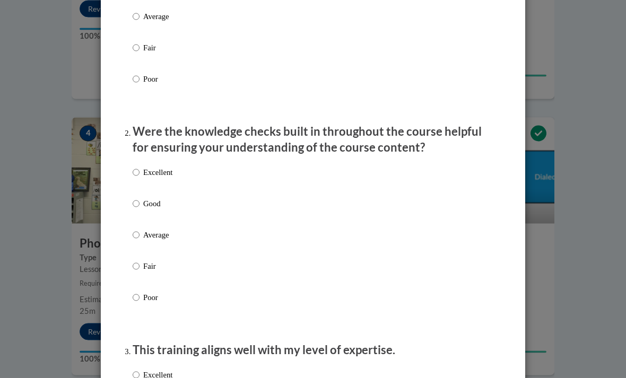
click at [172, 191] on label "Excellent" at bounding box center [153, 181] width 40 height 29
click at [139, 179] on input "Excellent" at bounding box center [136, 173] width 7 height 12
radio input "true"
click at [146, 205] on p "Good" at bounding box center [157, 204] width 29 height 12
click at [139, 205] on input "Good" at bounding box center [136, 204] width 7 height 12
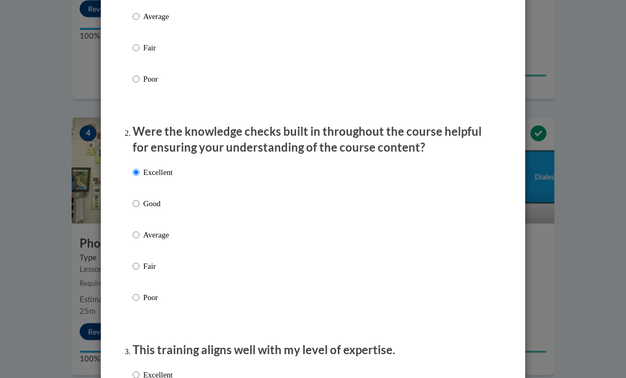
radio input "true"
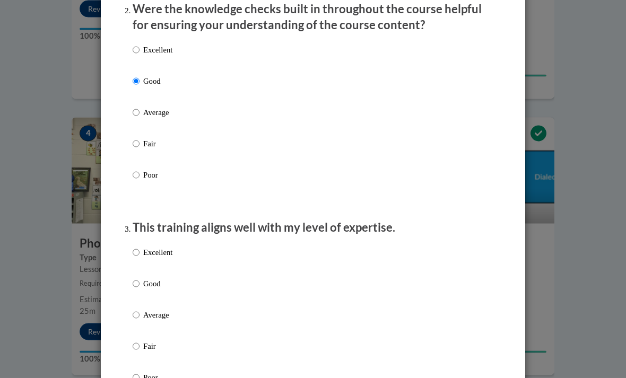
scroll to position [365, 0]
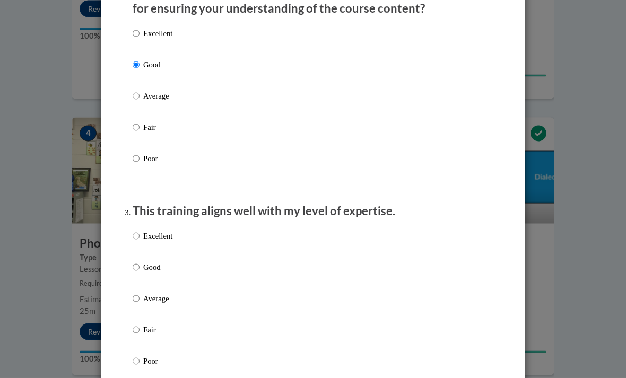
click at [155, 262] on p "Good" at bounding box center [157, 268] width 29 height 12
click at [139, 262] on input "Good" at bounding box center [136, 268] width 7 height 12
radio input "true"
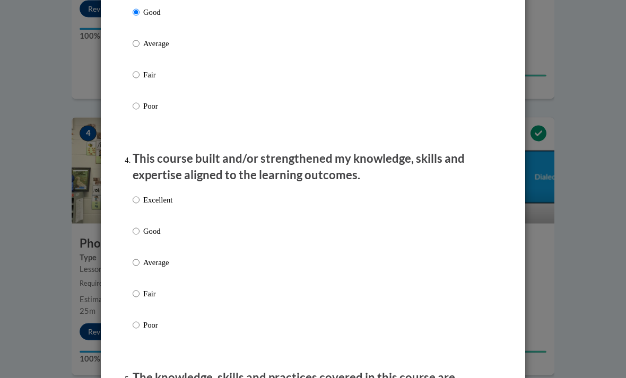
scroll to position [635, 0]
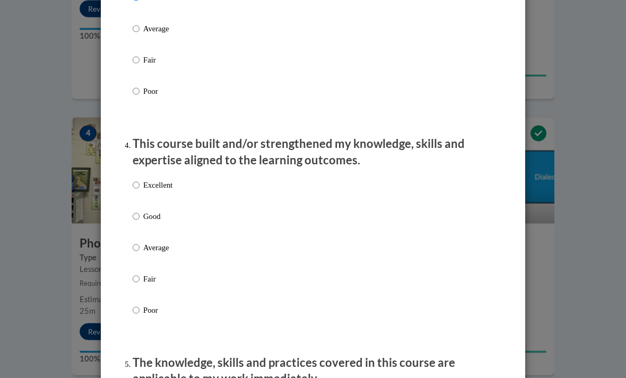
click at [162, 213] on p "Good" at bounding box center [157, 217] width 29 height 12
click at [139, 213] on input "Good" at bounding box center [136, 217] width 7 height 12
radio input "true"
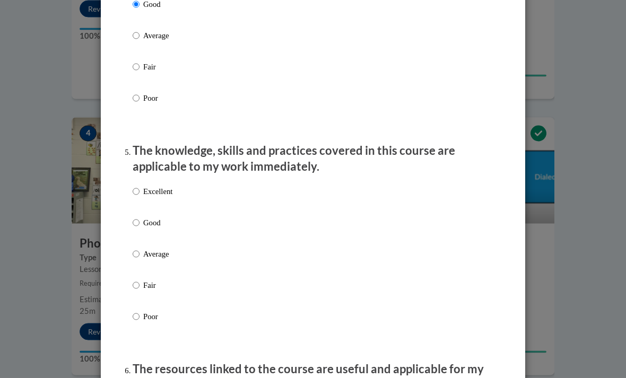
scroll to position [862, 0]
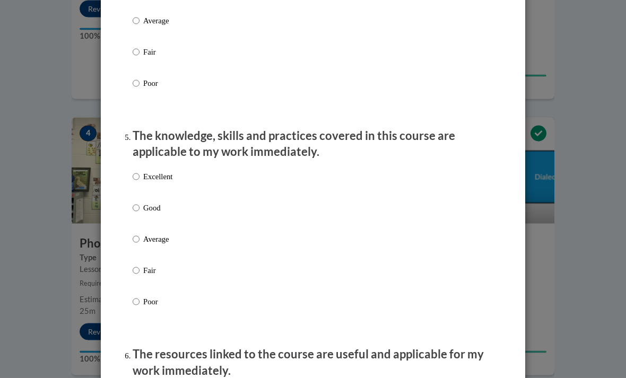
click at [164, 209] on p "Good" at bounding box center [157, 208] width 29 height 12
click at [139, 209] on input "Good" at bounding box center [136, 208] width 7 height 12
radio input "true"
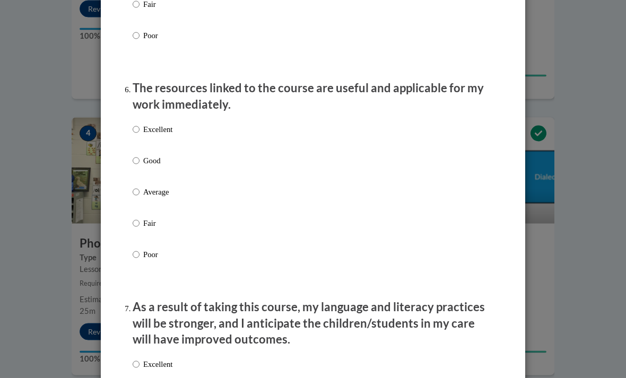
scroll to position [1175, 0]
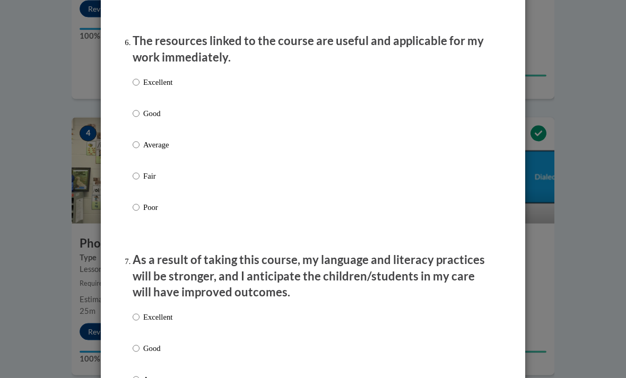
click at [170, 100] on label "Excellent" at bounding box center [153, 91] width 40 height 29
click at [139, 89] on input "Excellent" at bounding box center [136, 83] width 7 height 12
radio input "true"
click at [162, 116] on label "Good" at bounding box center [153, 122] width 40 height 29
click at [139, 116] on input "Good" at bounding box center [136, 114] width 7 height 12
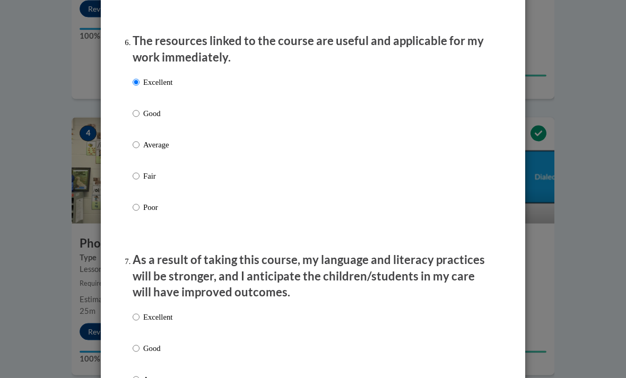
radio input "true"
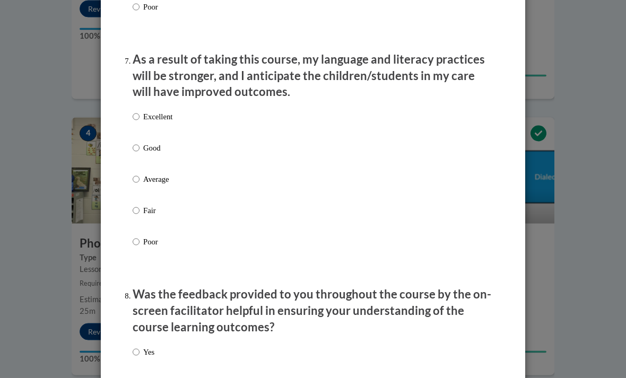
scroll to position [1376, 0]
click at [172, 131] on label "Excellent" at bounding box center [153, 125] width 40 height 29
click at [139, 122] on input "Excellent" at bounding box center [136, 117] width 7 height 12
radio input "true"
click at [158, 148] on label "Good" at bounding box center [153, 156] width 40 height 29
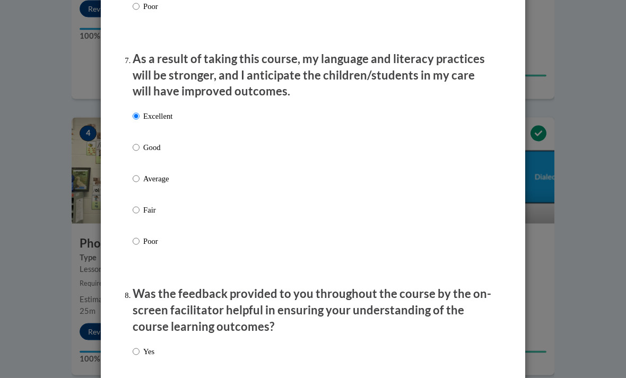
click at [139, 148] on input "Good" at bounding box center [136, 148] width 7 height 12
radio input "true"
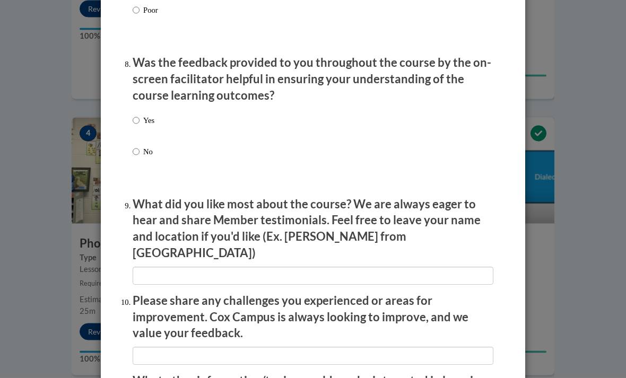
scroll to position [1614, 0]
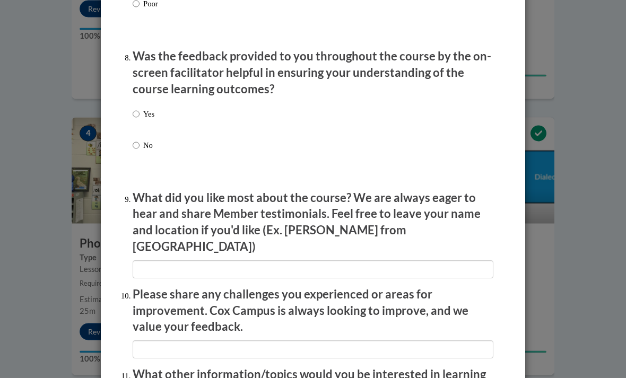
click at [216, 108] on div "Yes No" at bounding box center [313, 142] width 360 height 79
click at [156, 94] on li "Was the feedback provided to you throughout the course by the on-screen facilit…" at bounding box center [313, 115] width 360 height 133
click at [146, 109] on p "Yes" at bounding box center [148, 115] width 11 height 12
click at [139, 109] on input "Yes" at bounding box center [136, 115] width 7 height 12
radio input "true"
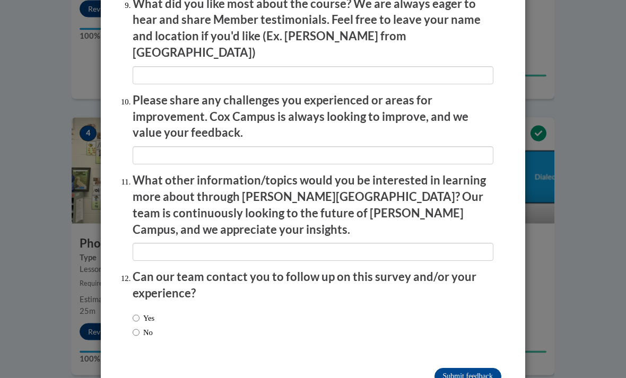
scroll to position [1806, 0]
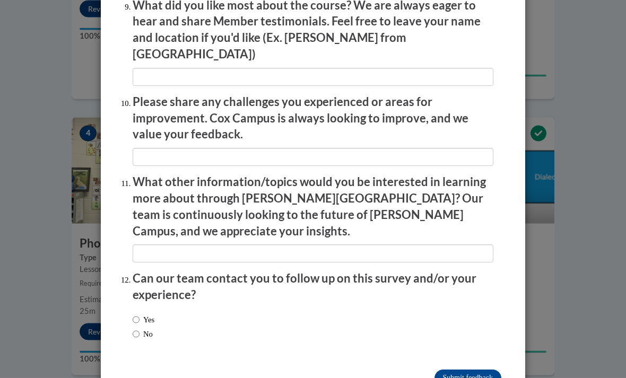
click at [153, 329] on label "No" at bounding box center [143, 335] width 20 height 12
click at [139, 329] on input "No" at bounding box center [136, 335] width 7 height 12
radio input "true"
click at [473, 370] on input "Submit feedback" at bounding box center [467, 378] width 67 height 17
